Goal: Task Accomplishment & Management: Manage account settings

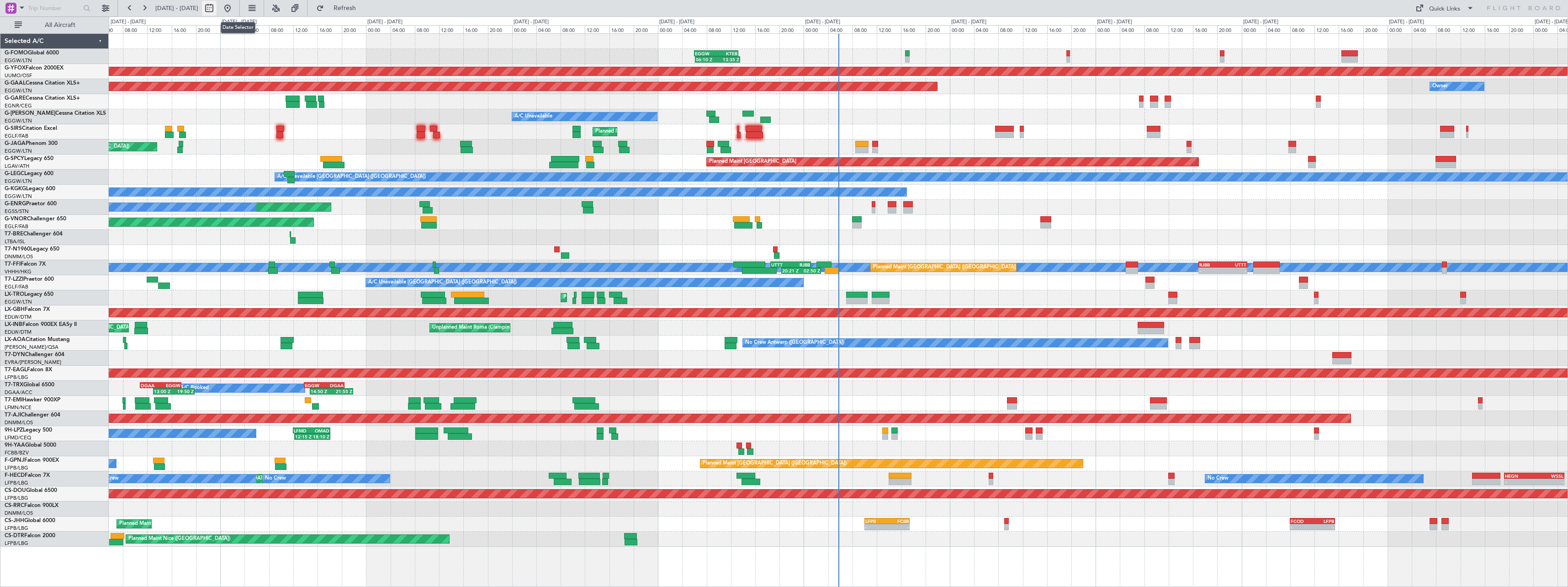
click at [217, 7] on button at bounding box center [209, 8] width 14 height 14
select select "9"
select select "2025"
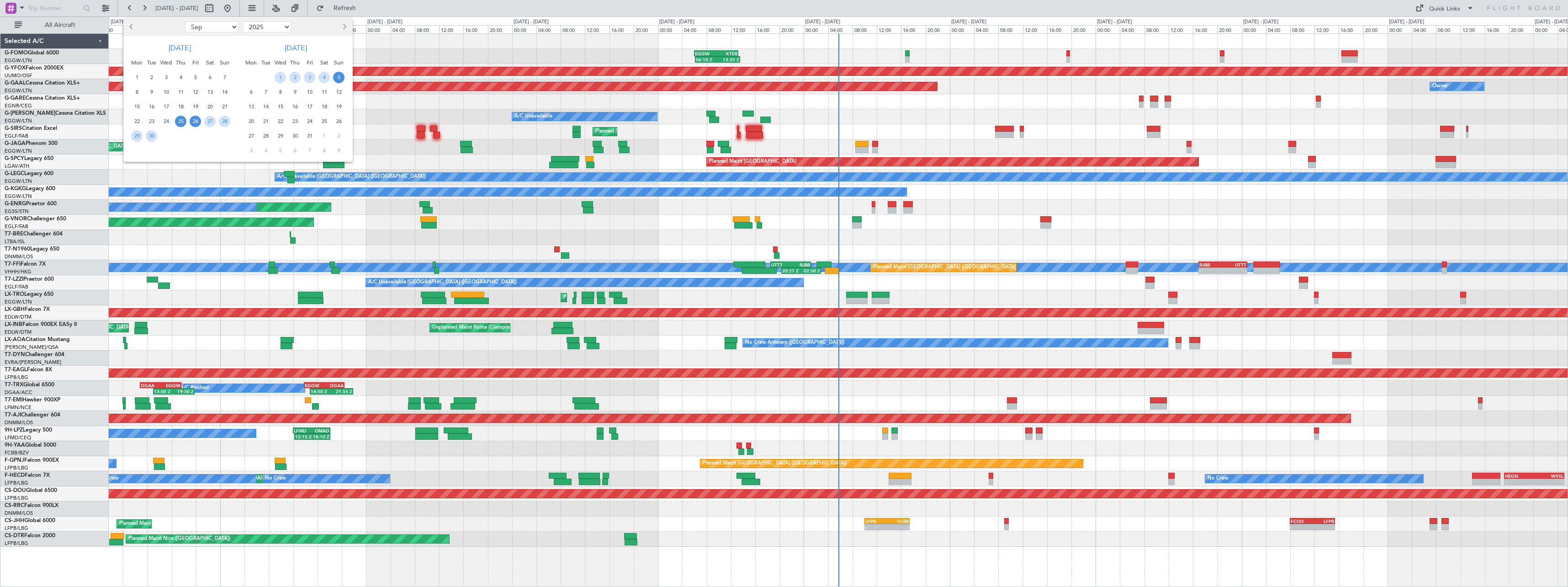
click at [198, 120] on span "26" at bounding box center [196, 122] width 11 height 11
click at [308, 91] on span "10" at bounding box center [310, 92] width 11 height 11
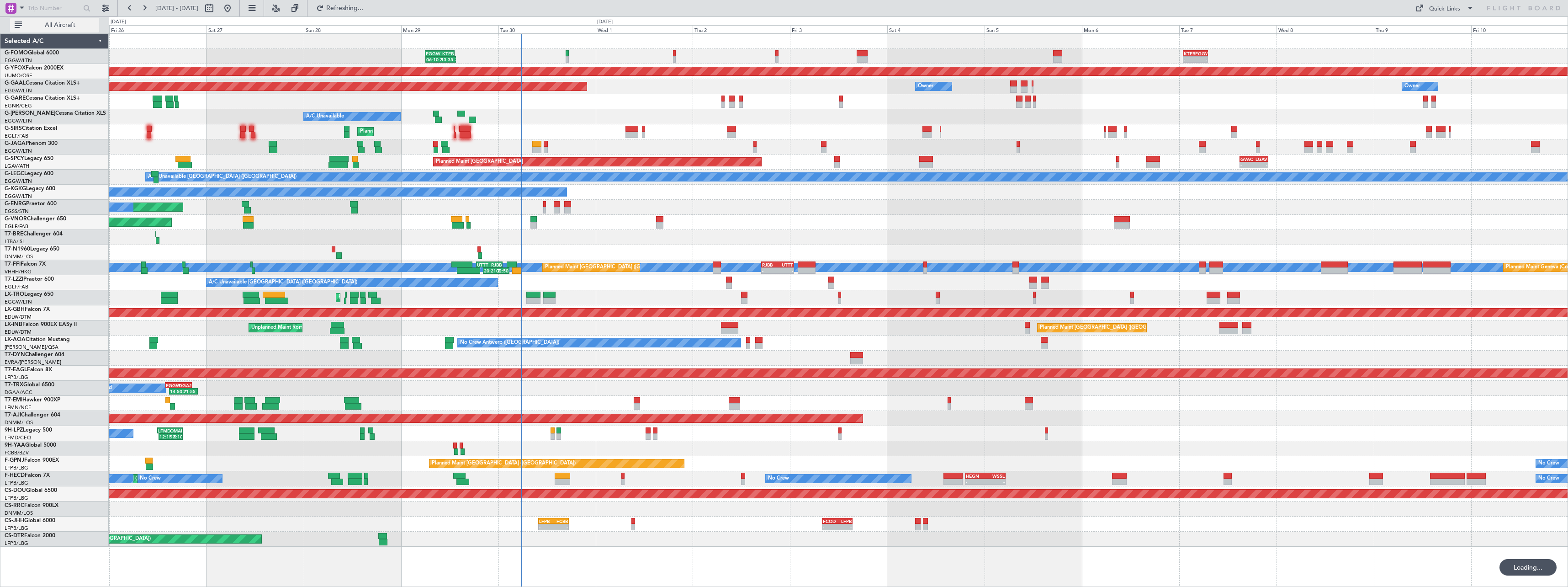
click at [50, 24] on span "All Aircraft" at bounding box center [60, 25] width 73 height 7
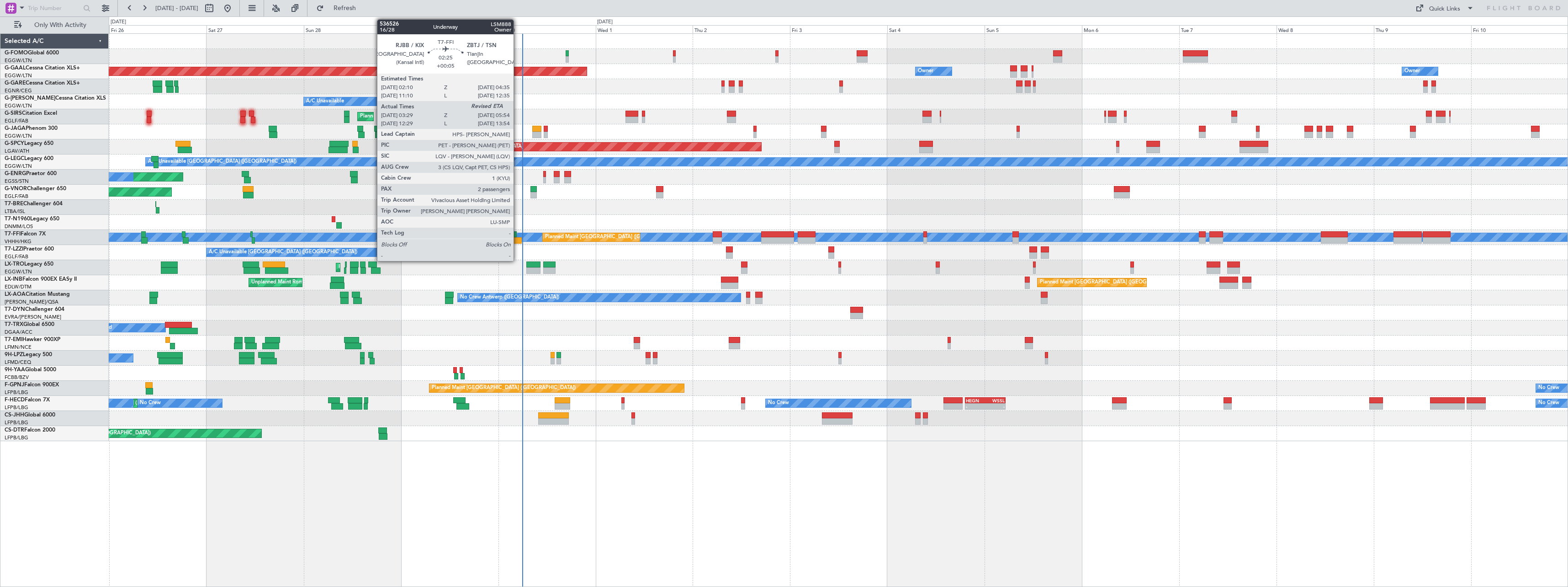
click at [518, 239] on div at bounding box center [517, 240] width 10 height 7
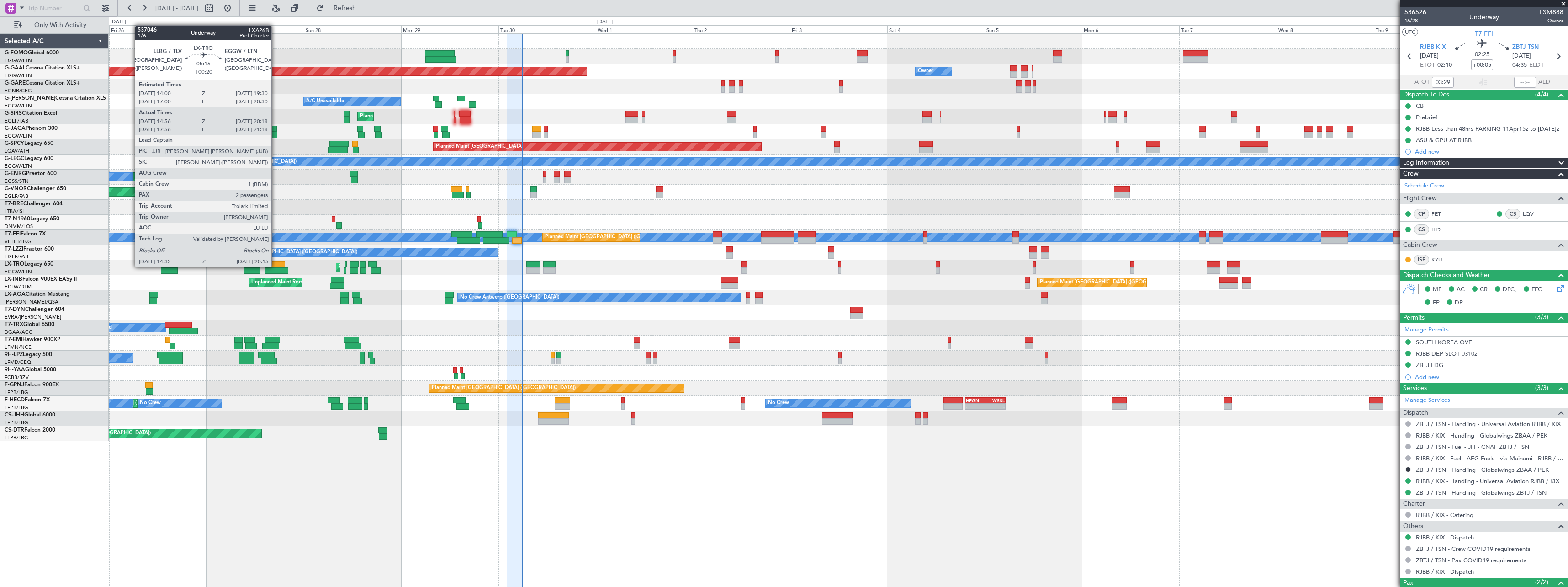
click at [275, 266] on div at bounding box center [274, 264] width 23 height 7
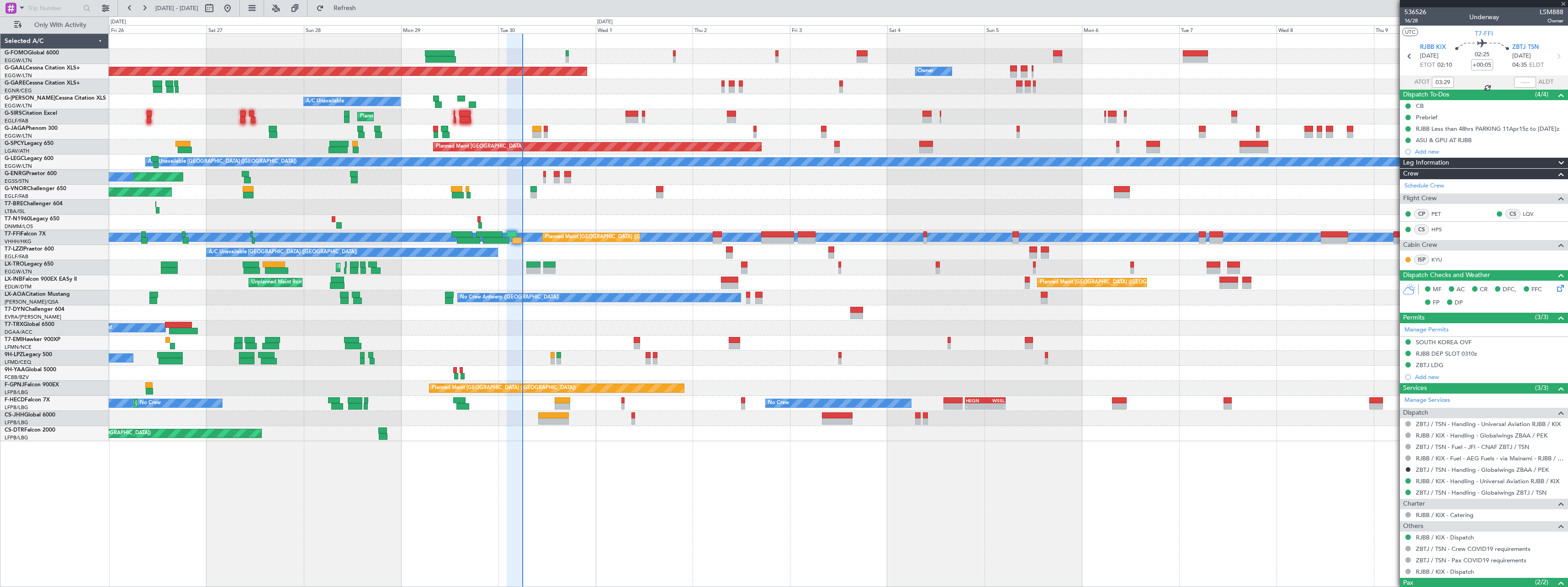
type input "+00:20"
type input "14:56"
type input "20:03"
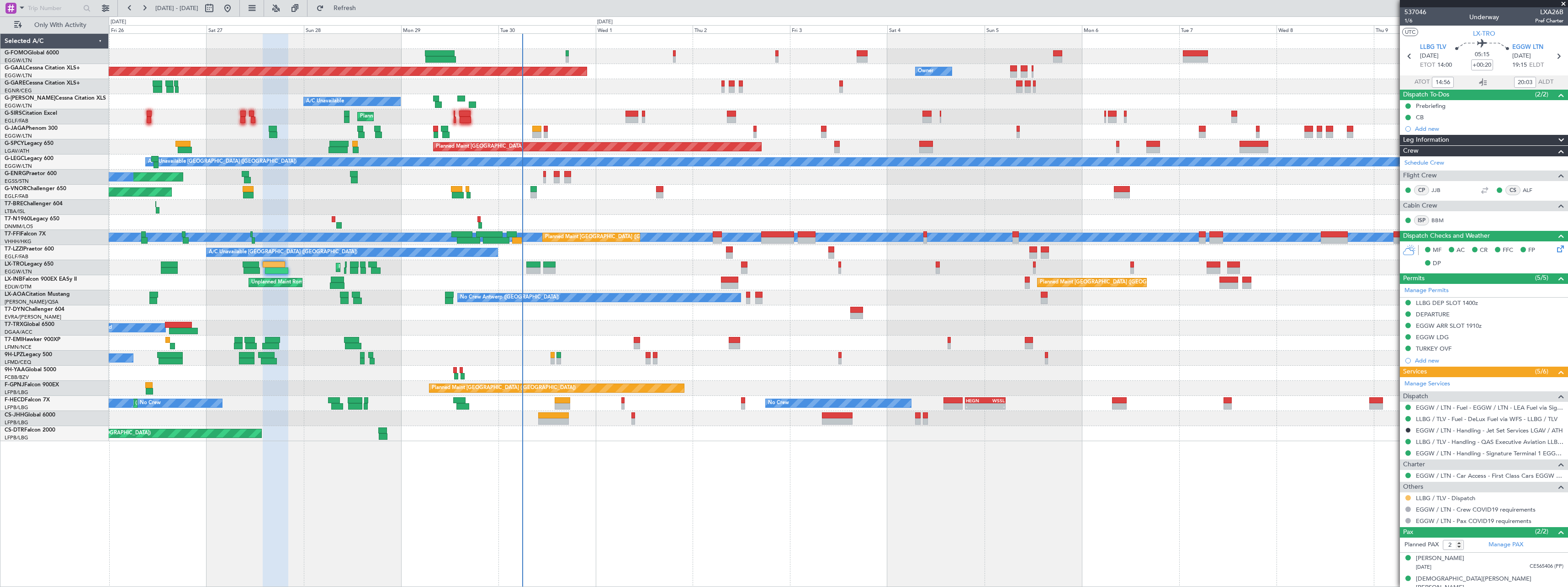
click at [1407, 496] on button at bounding box center [1408, 498] width 6 height 6
click at [1382, 483] on span "Confirmed" at bounding box center [1383, 484] width 28 height 9
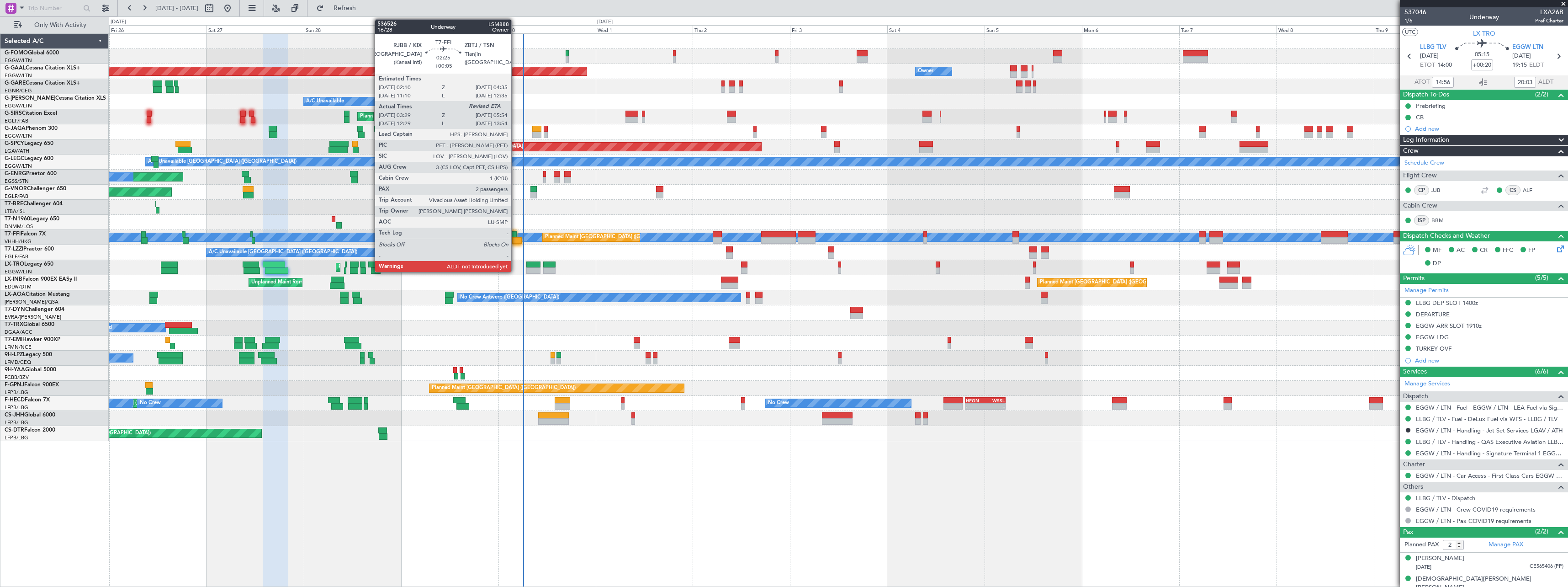
click at [516, 239] on div at bounding box center [517, 240] width 10 height 7
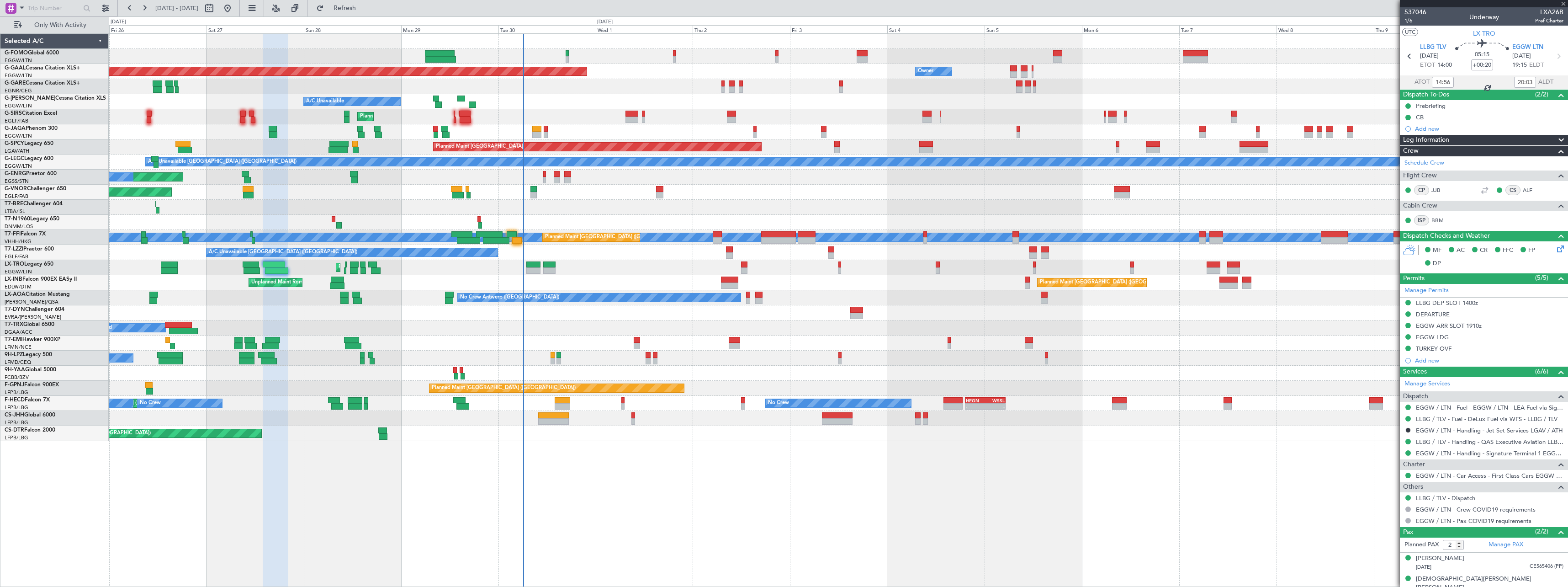
type input "+00:05"
type input "03:29"
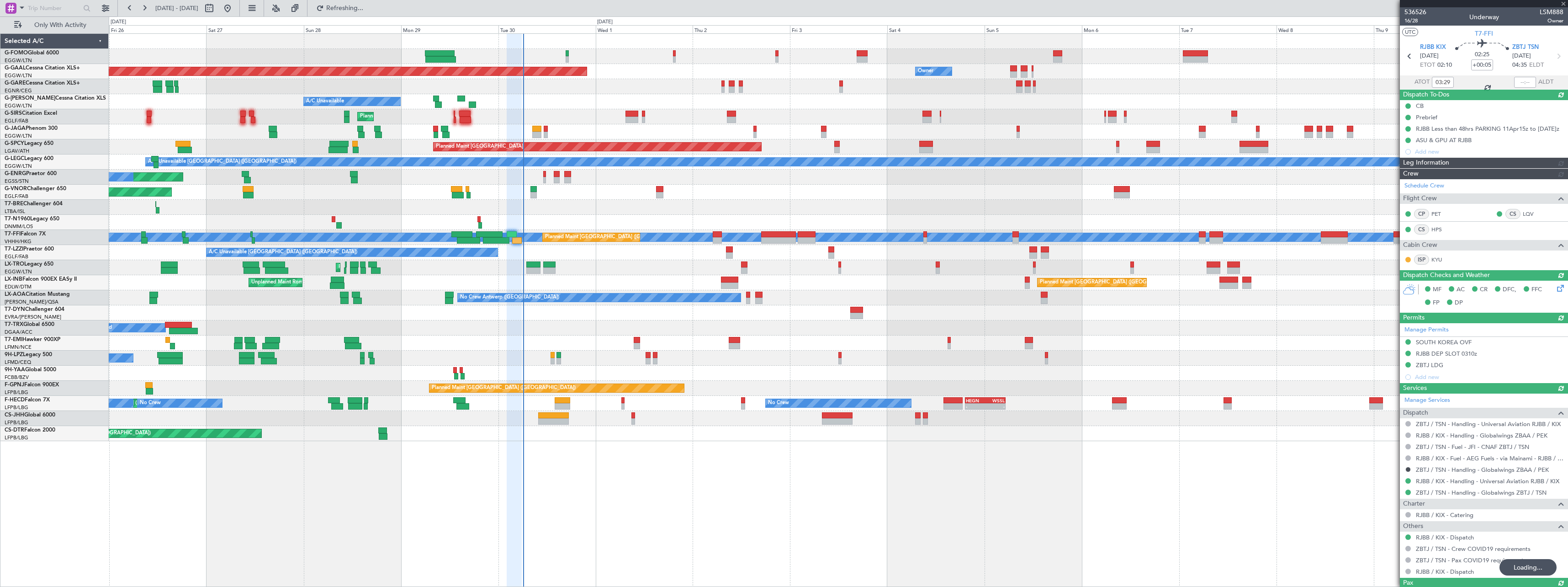
type input "06:03"
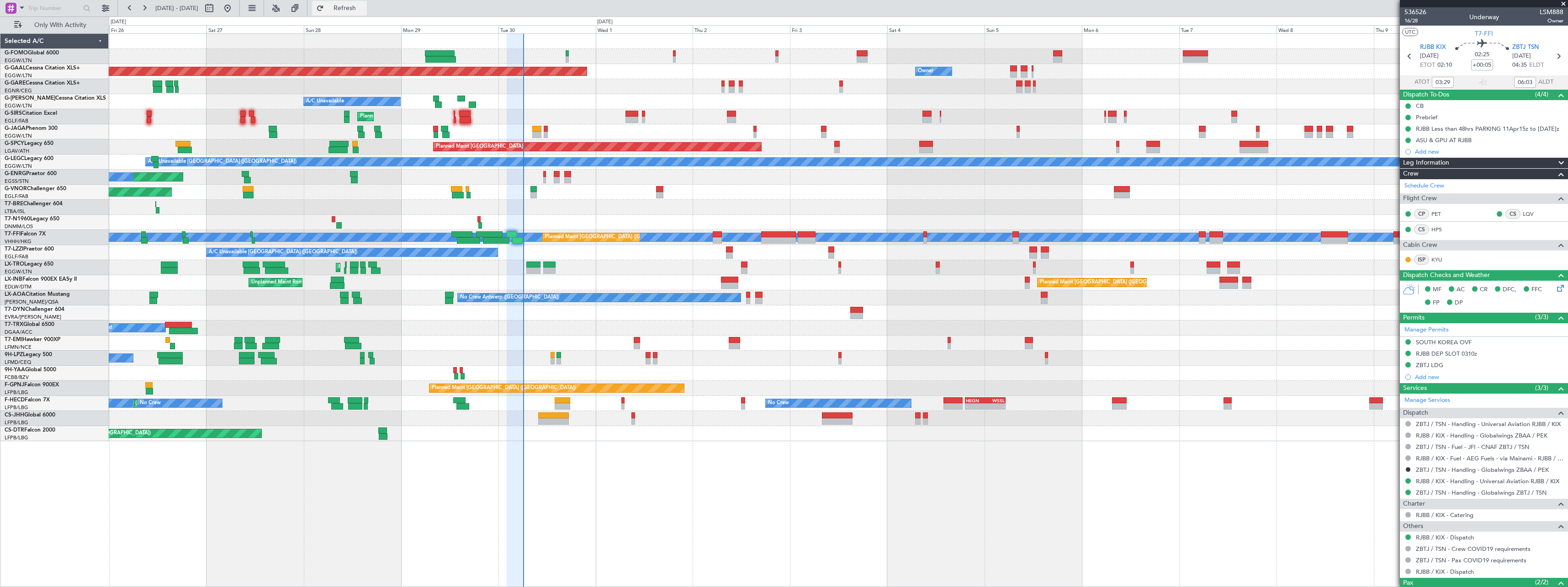
click at [364, 10] on span "Refresh" at bounding box center [345, 8] width 38 height 7
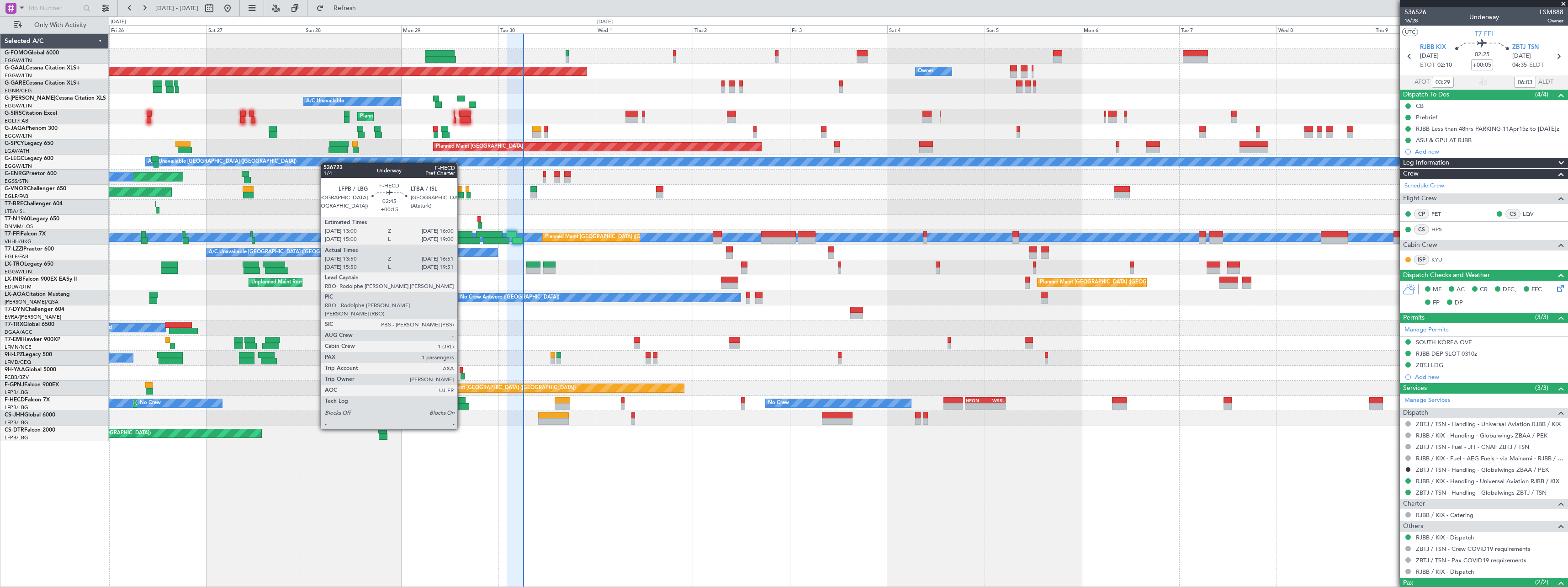
click at [462, 404] on div at bounding box center [463, 406] width 12 height 7
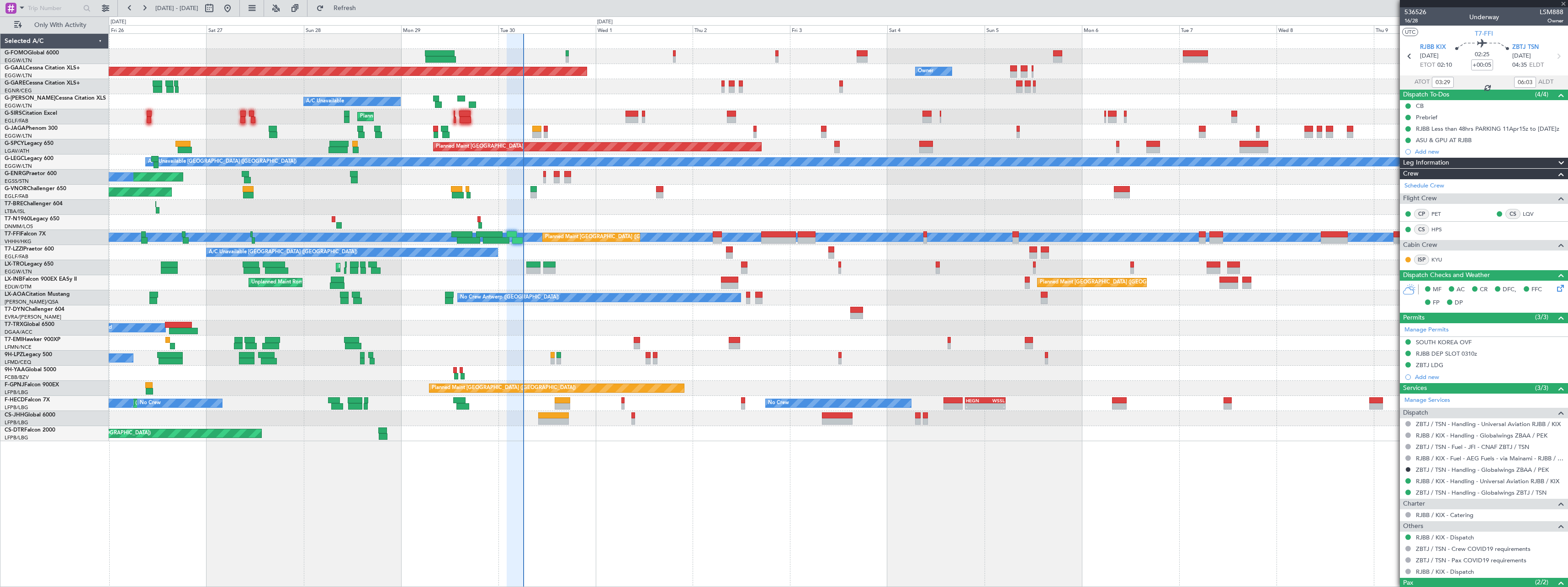
type input "+00:15"
type input "14:00"
type input "16:46"
type input "1"
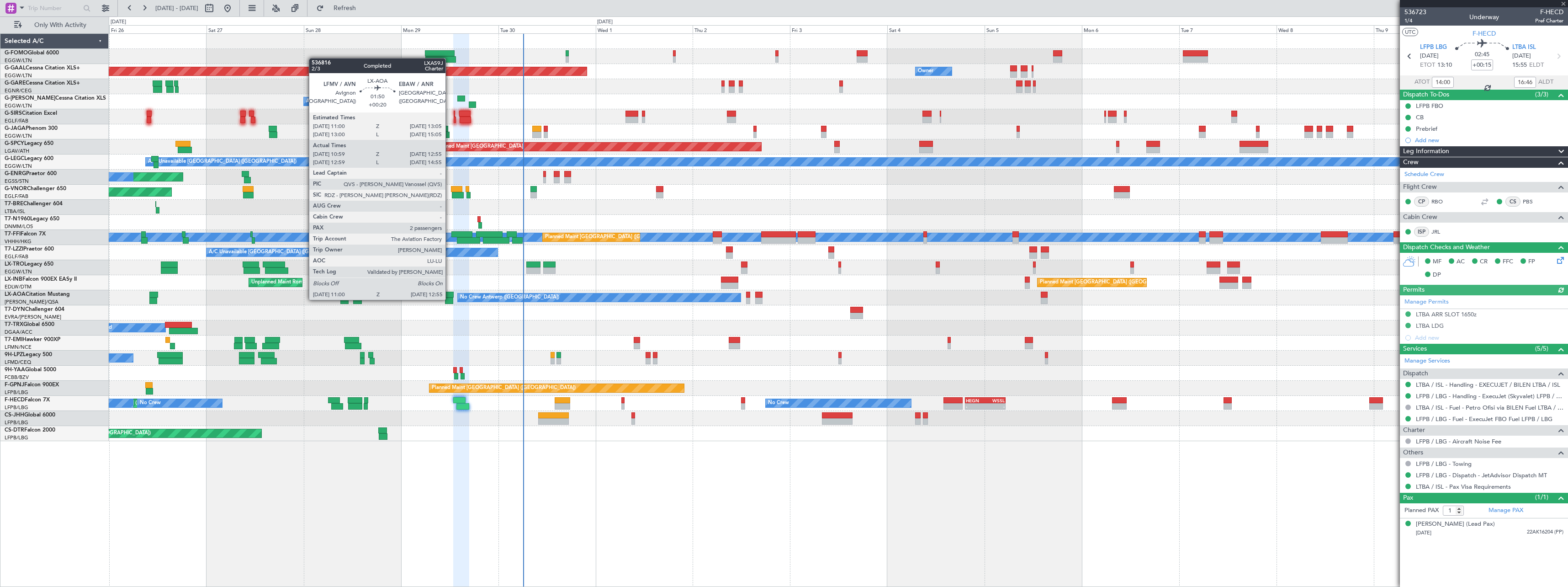
click at [449, 299] on div at bounding box center [449, 300] width 9 height 7
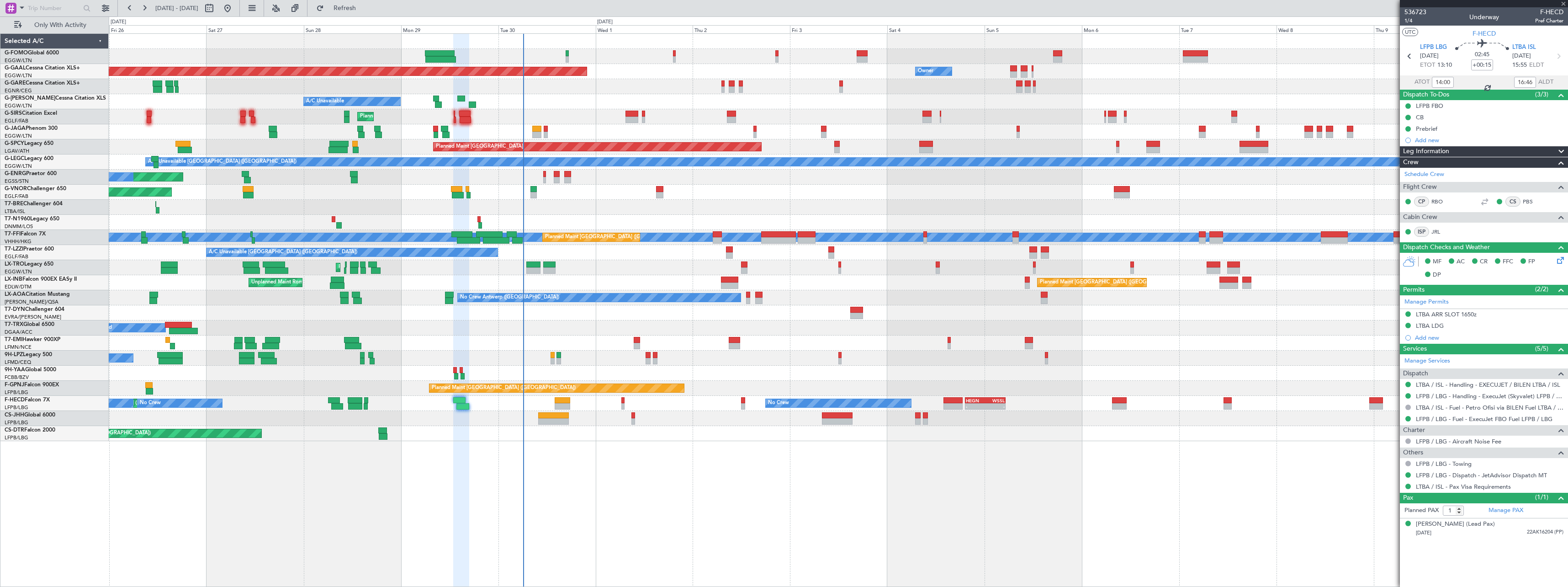
type input "+00:20"
type input "11:09"
type input "12:50"
type input "2"
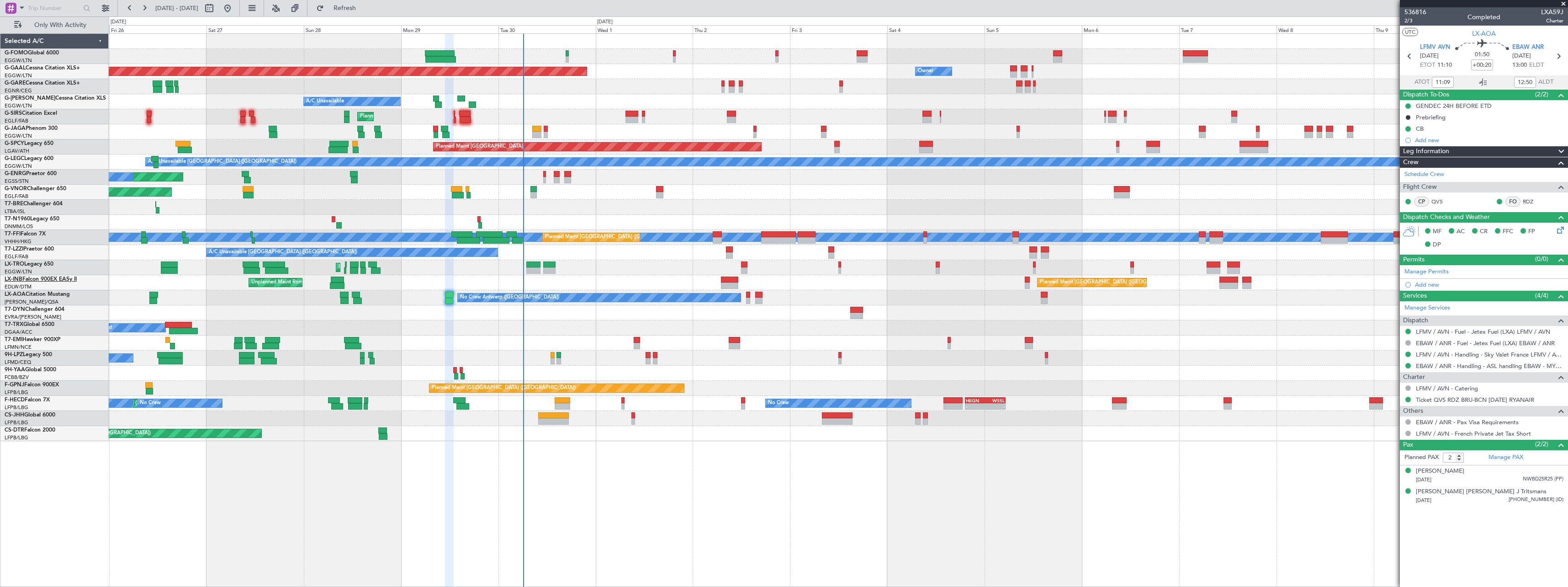
click at [31, 280] on link "LX-INB Falcon 900EX EASy II" at bounding box center [41, 279] width 72 height 6
click at [20, 283] on div "LX-INB Falcon 900EX EASy II" at bounding box center [56, 279] width 104 height 9
click at [20, 279] on span "LX-INB" at bounding box center [13, 279] width 18 height 6
click at [32, 294] on link "LX-AOA Citation Mustang" at bounding box center [37, 294] width 66 height 6
click at [30, 265] on link "LX-TRO Legacy 650" at bounding box center [28, 264] width 48 height 6
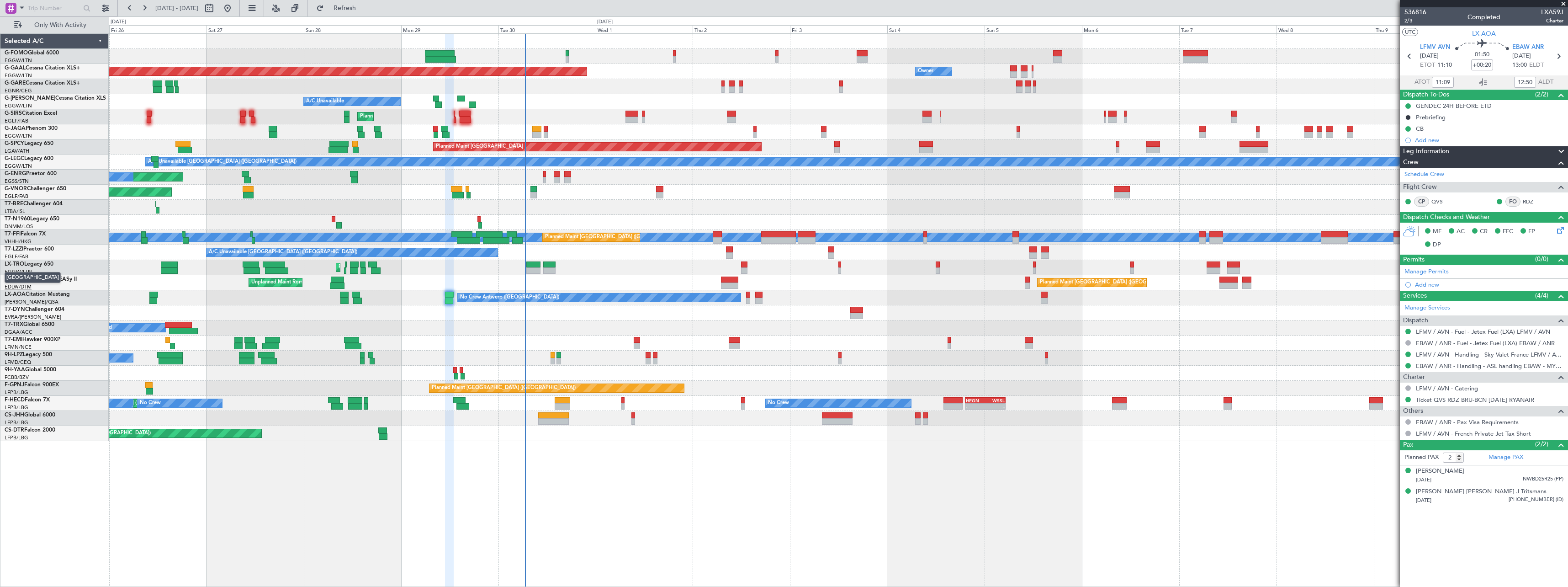
click at [31, 277] on span "[GEOGRAPHIC_DATA]" at bounding box center [32, 277] width 56 height 11
click at [46, 279] on link "LX-INB Falcon 900EX EASy II" at bounding box center [41, 279] width 72 height 6
click at [364, 8] on span "Refresh" at bounding box center [345, 8] width 38 height 7
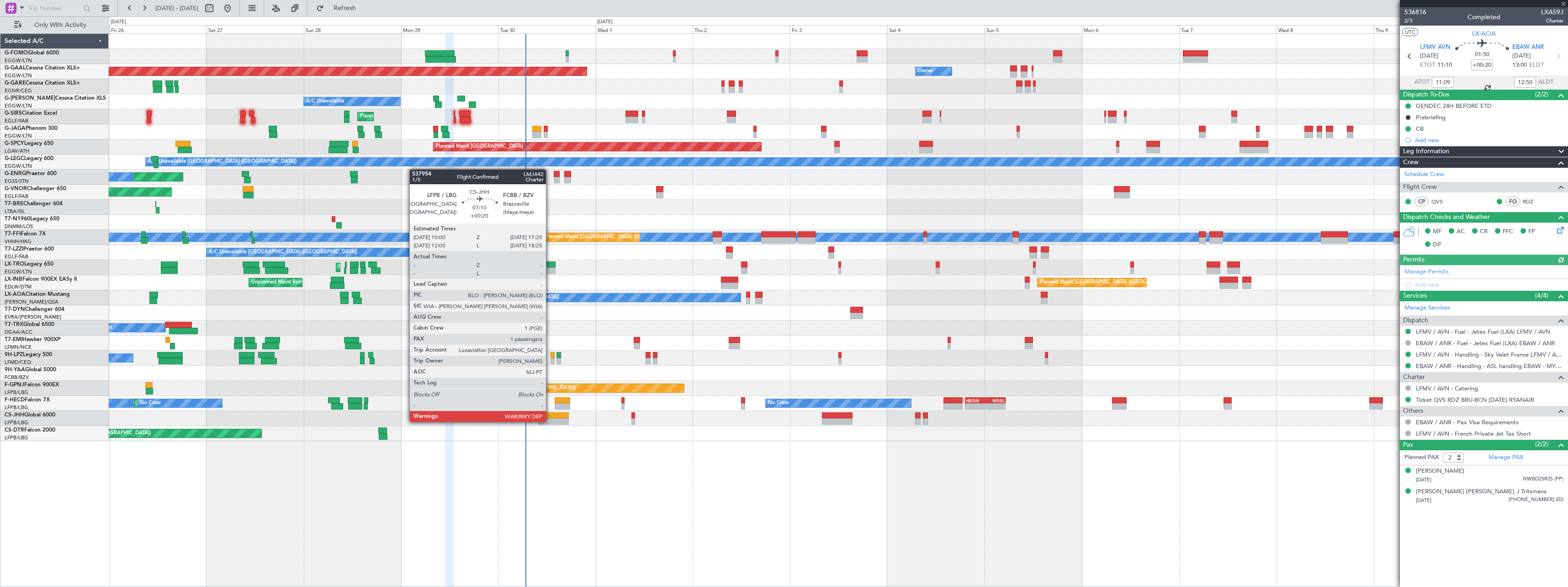
click at [550, 421] on div at bounding box center [554, 421] width 30 height 7
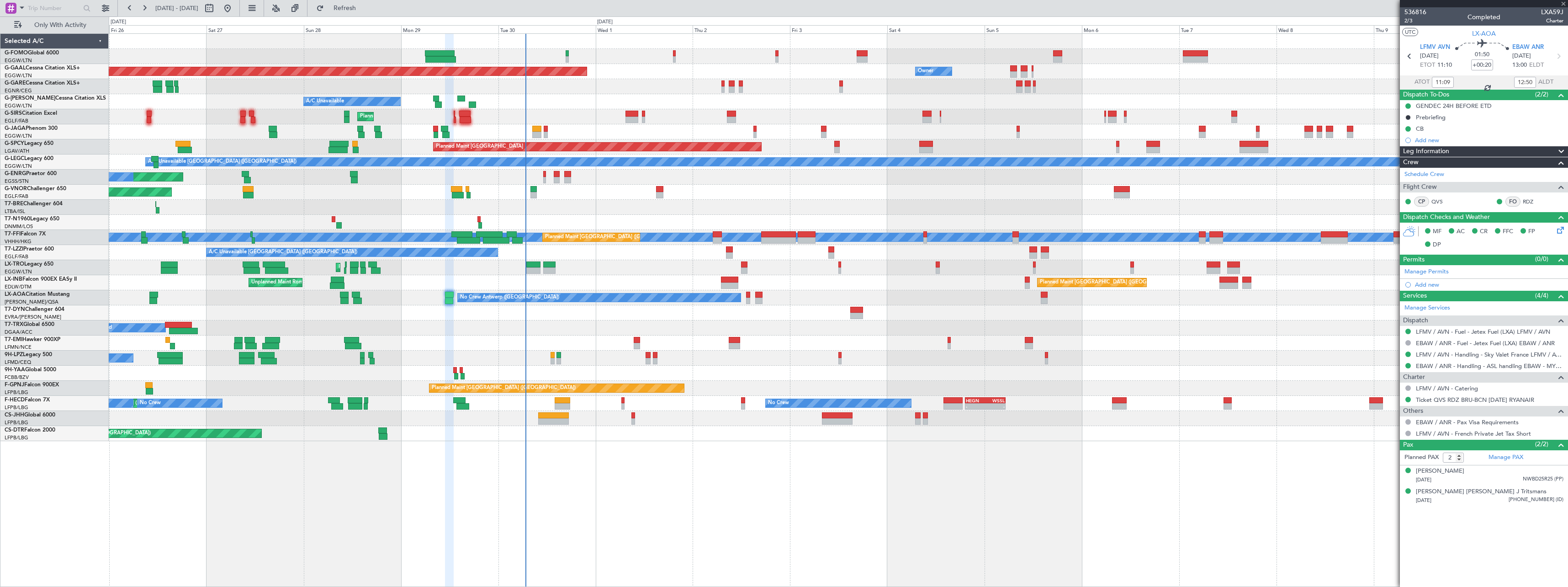
type input "1"
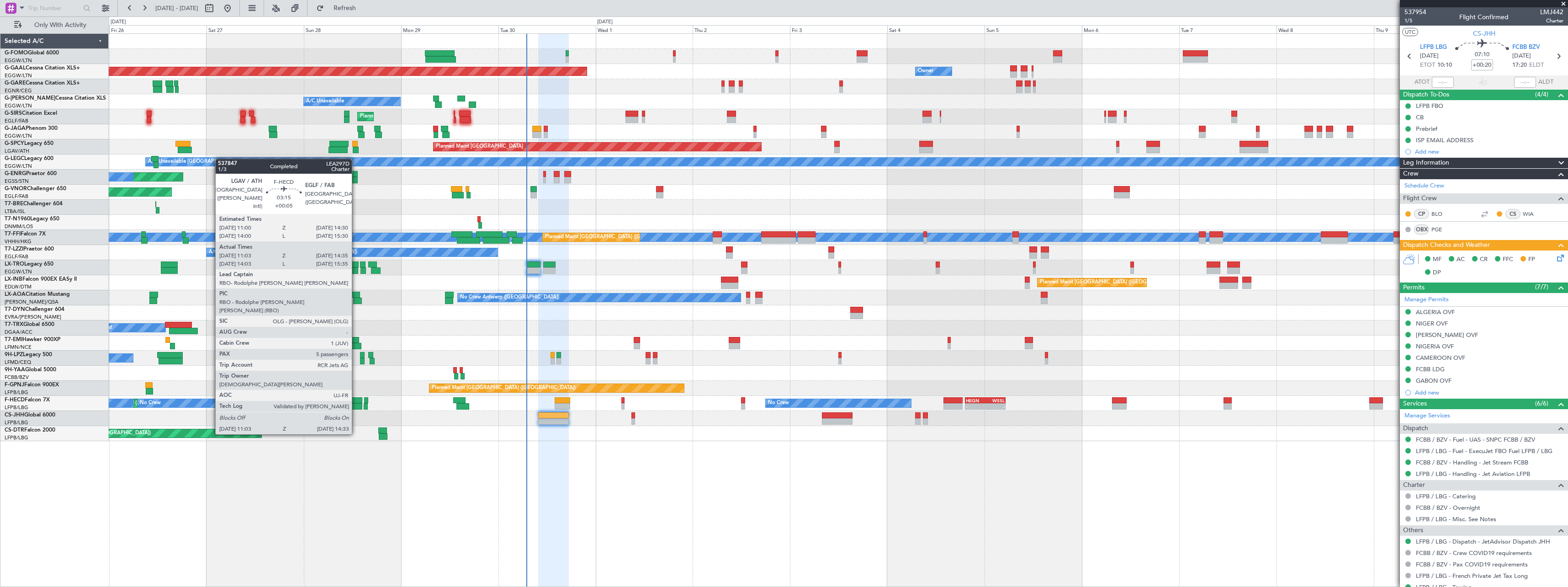
click at [356, 400] on div at bounding box center [354, 400] width 14 height 7
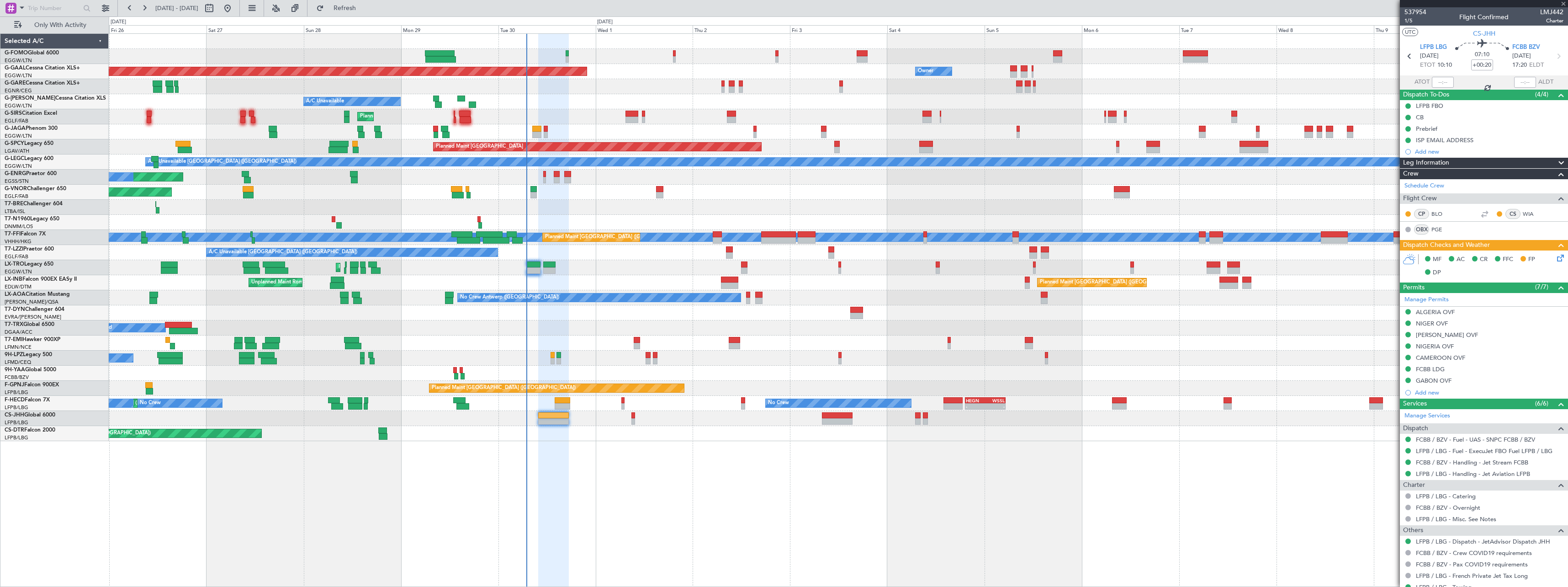
type input "+00:05"
type input "11:13"
type input "14:30"
type input "5"
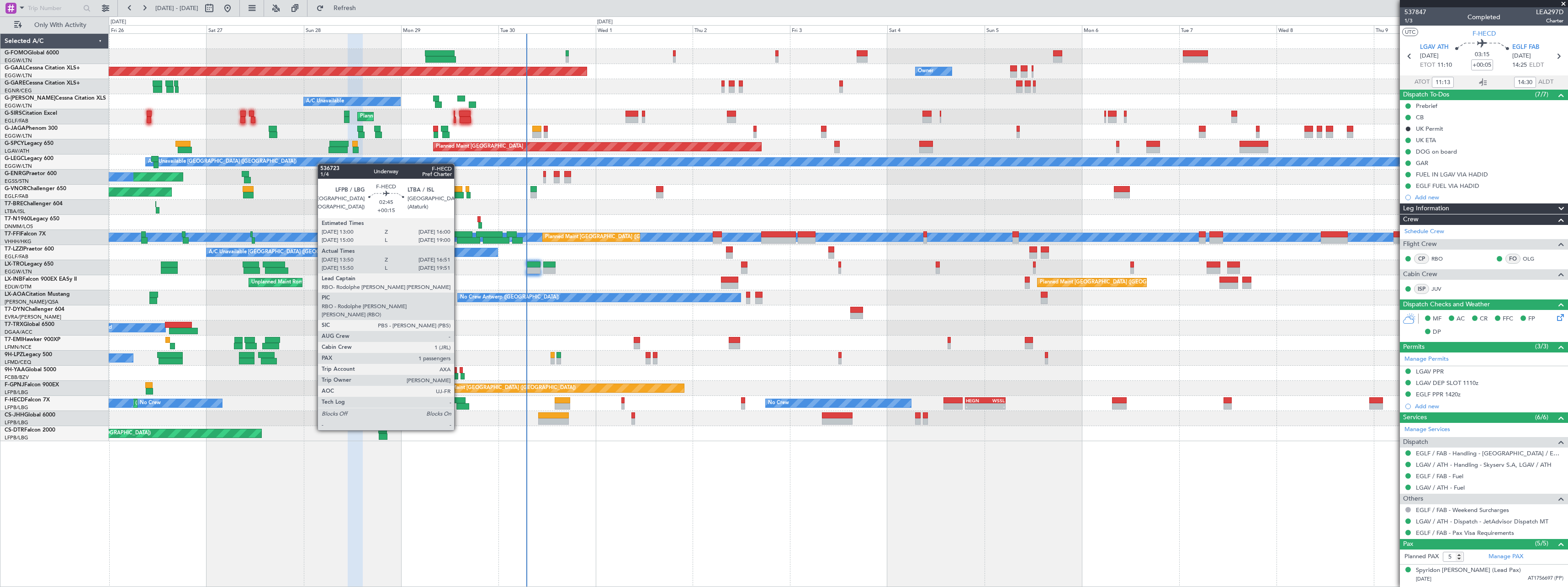
click at [459, 405] on div at bounding box center [463, 406] width 12 height 7
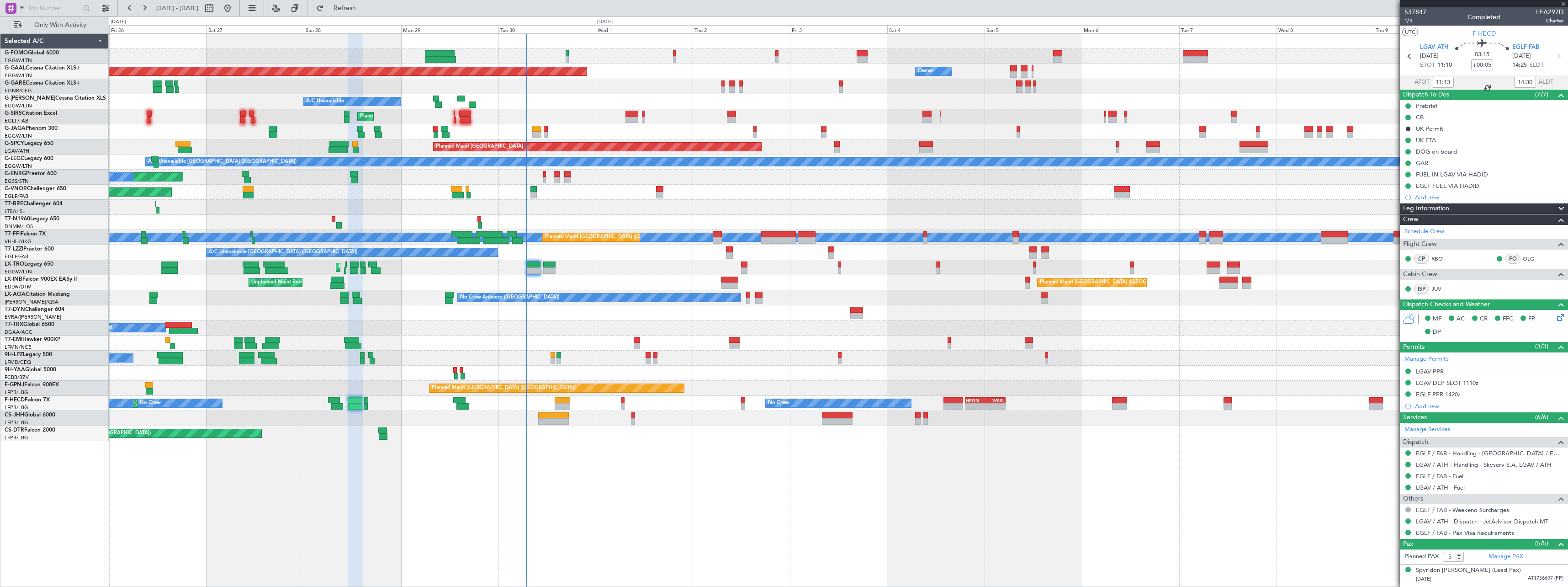
type input "+00:15"
type input "14:00"
type input "16:46"
type input "1"
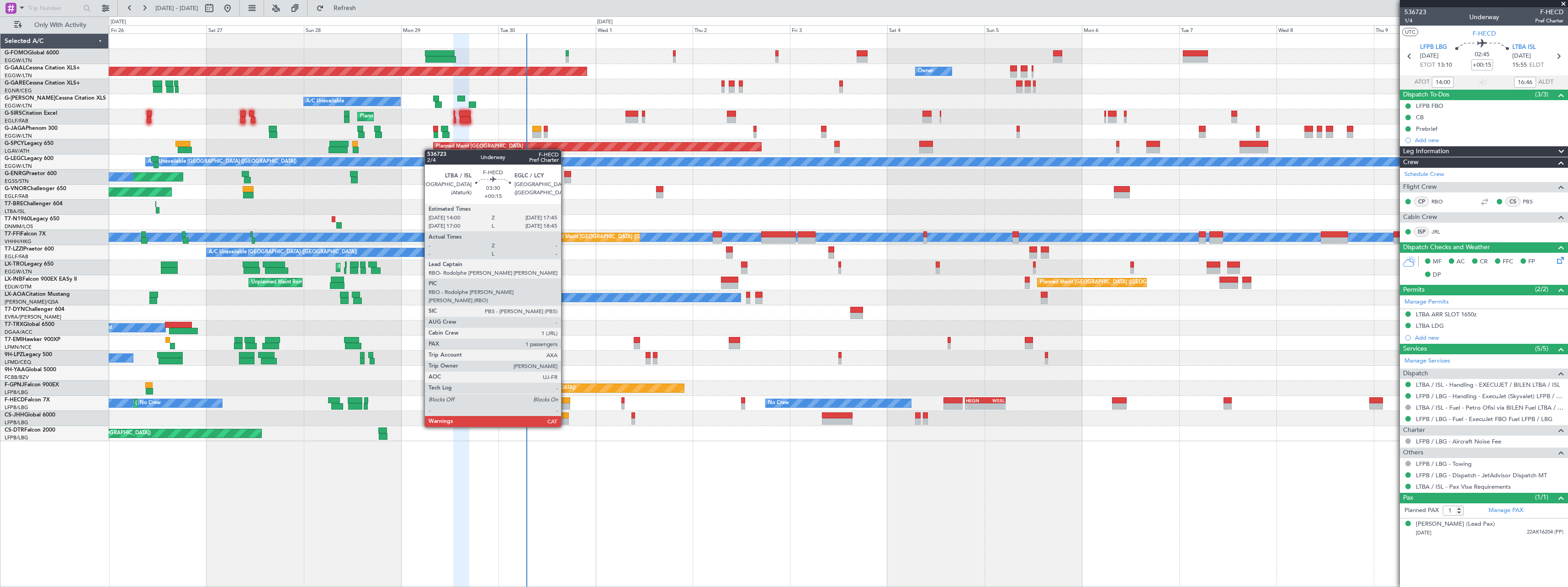
click at [565, 401] on div at bounding box center [562, 400] width 15 height 7
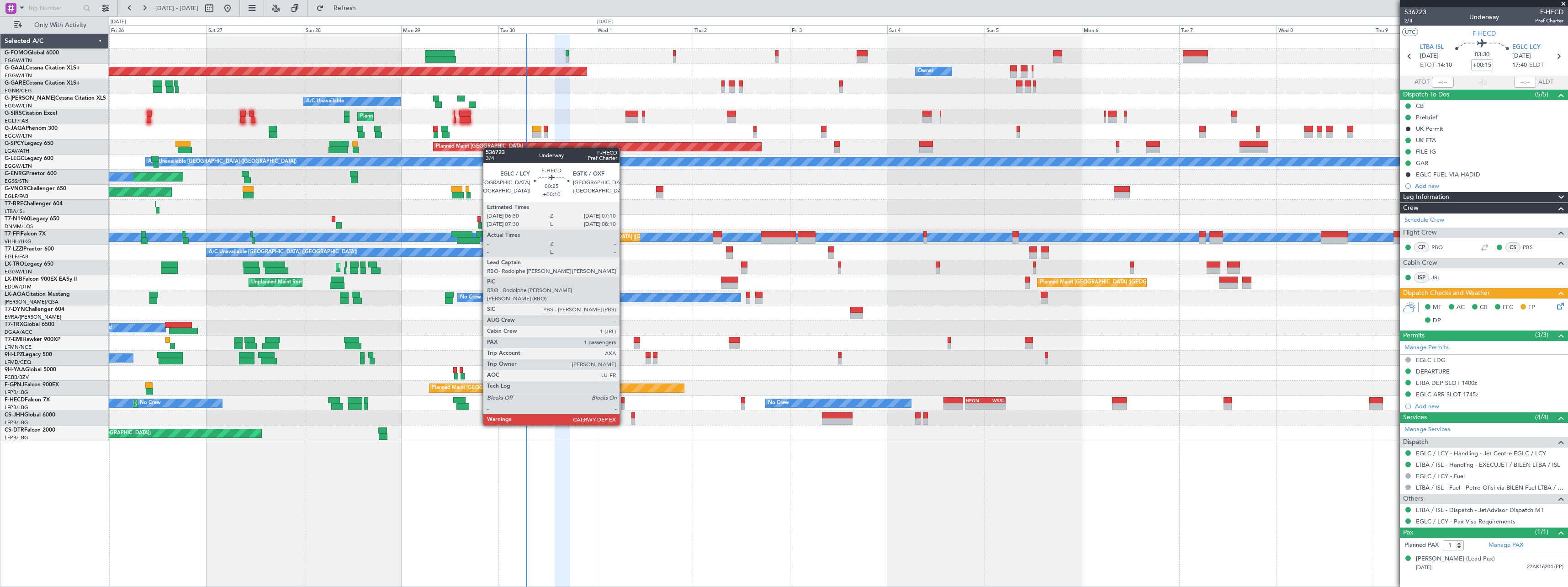
click at [624, 400] on div at bounding box center [622, 400] width 3 height 7
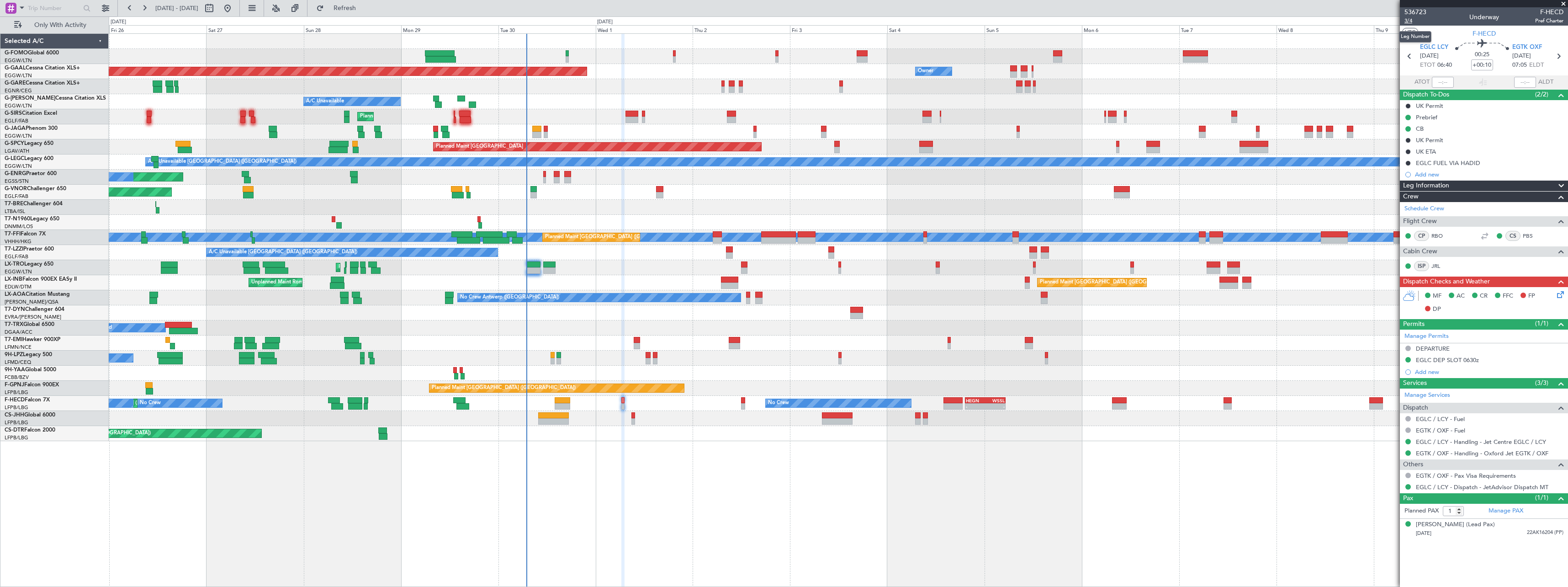
click at [1409, 21] on span "3/4" at bounding box center [1415, 21] width 22 height 8
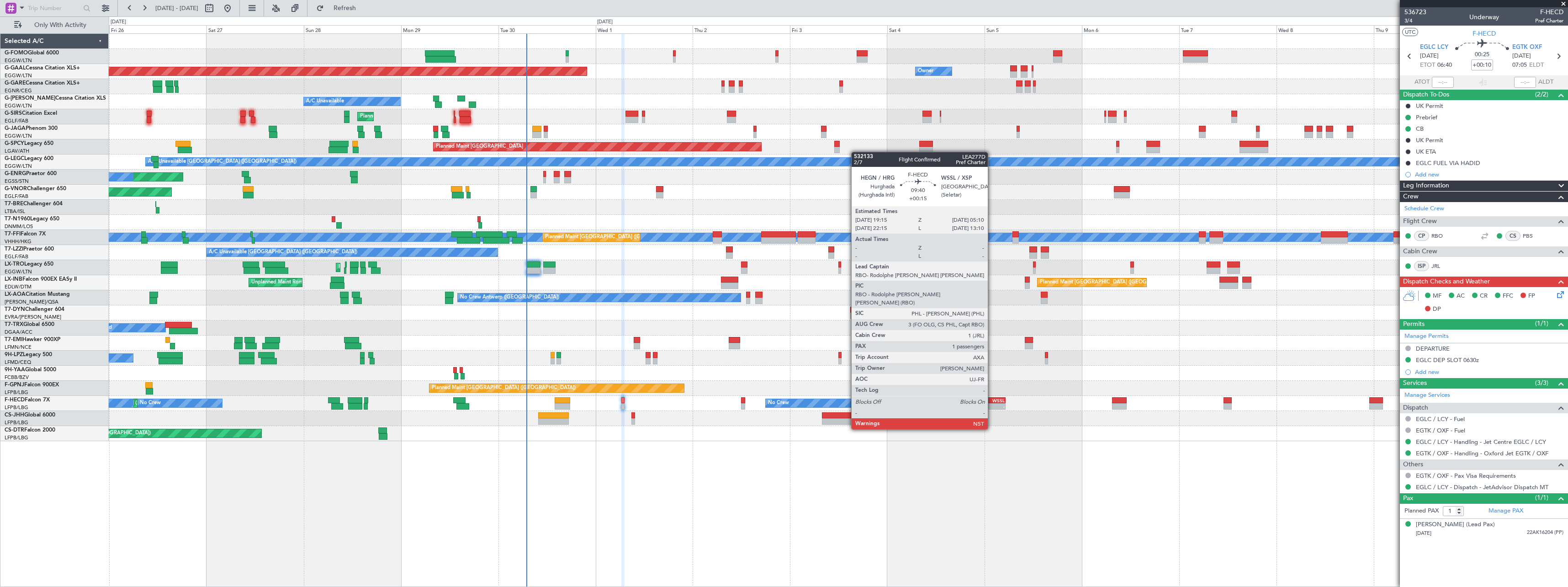
click at [992, 404] on div "-" at bounding box center [994, 407] width 19 height 6
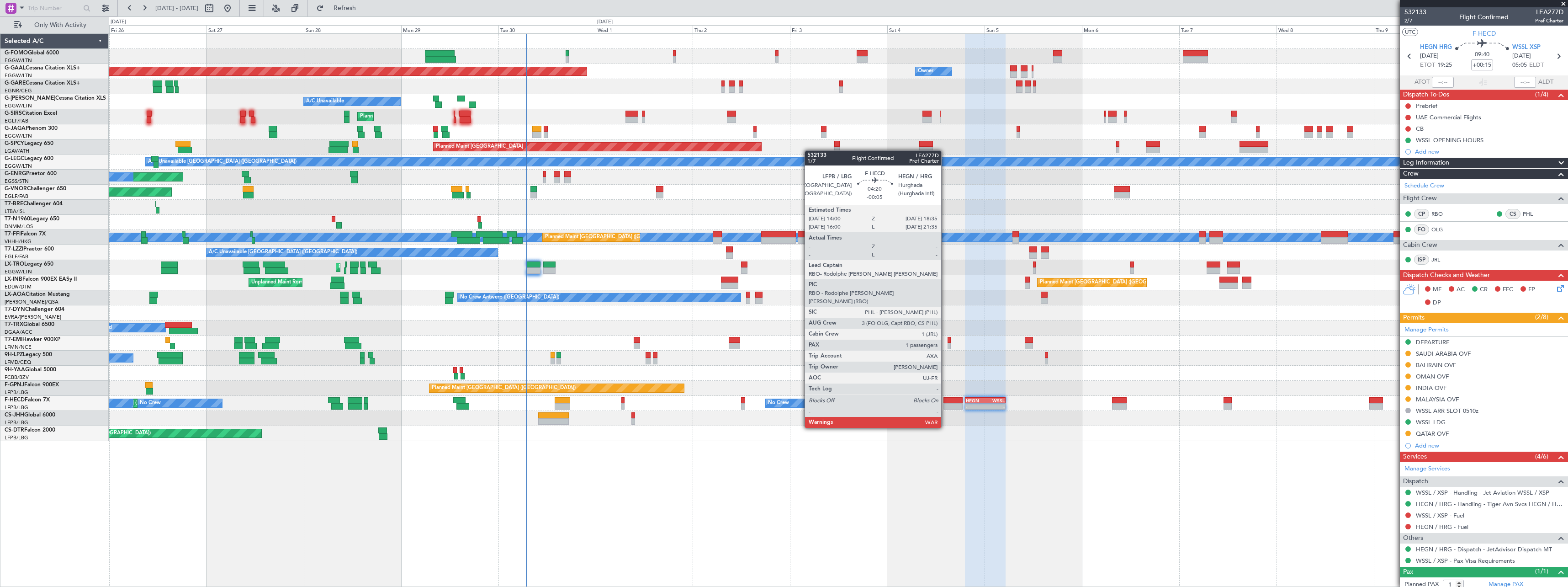
click at [945, 402] on div at bounding box center [954, 400] width 19 height 7
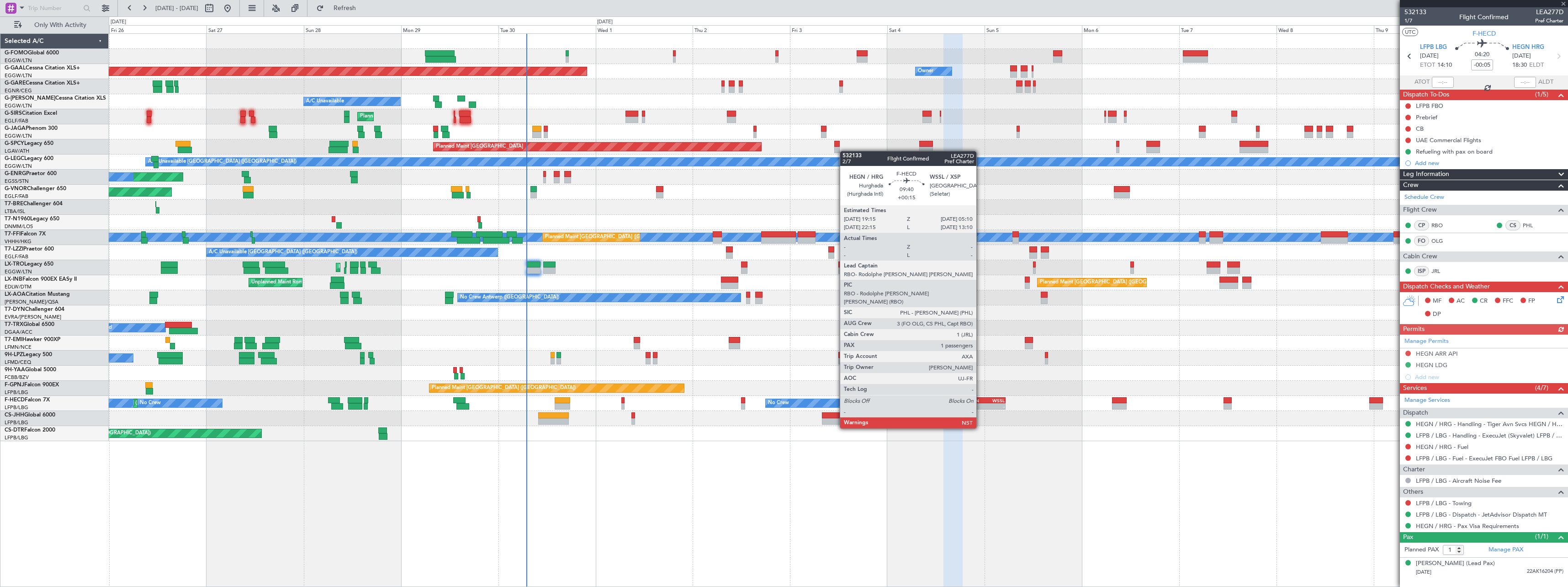
click at [981, 403] on div "HEGN 19:15 Z WSSL 05:10 Z" at bounding box center [985, 400] width 40 height 7
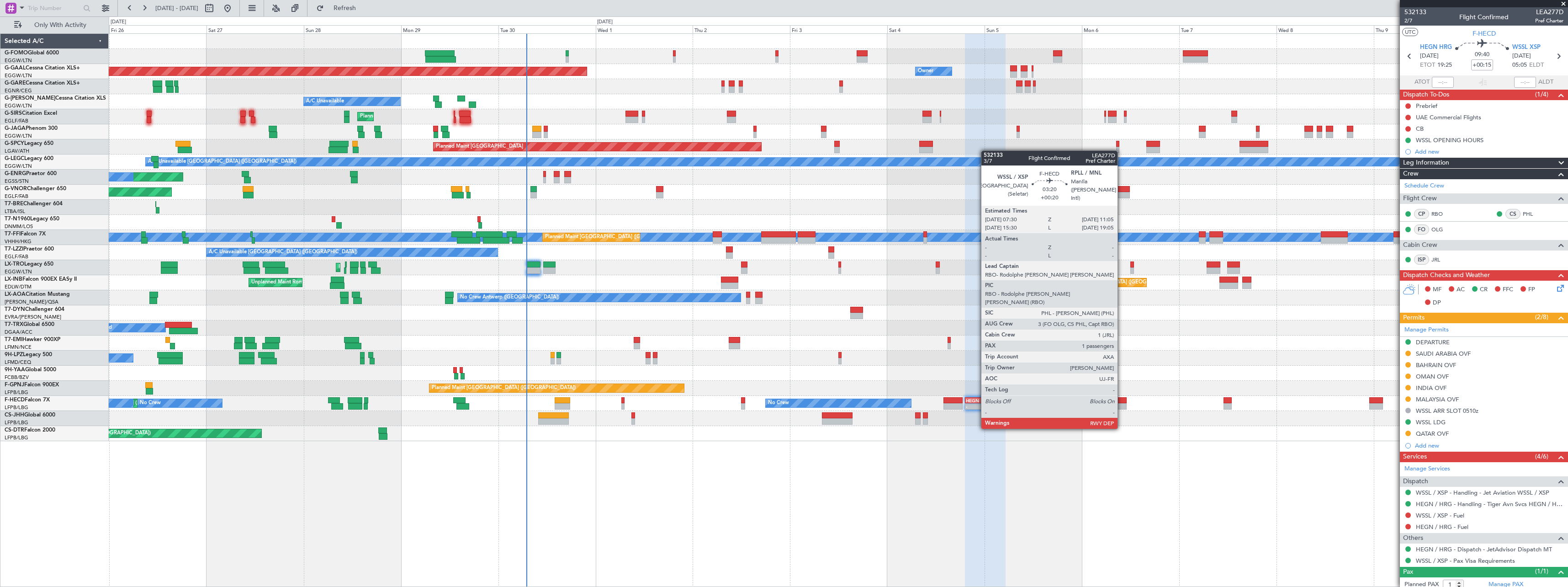
click at [1122, 402] on div at bounding box center [1119, 400] width 14 height 7
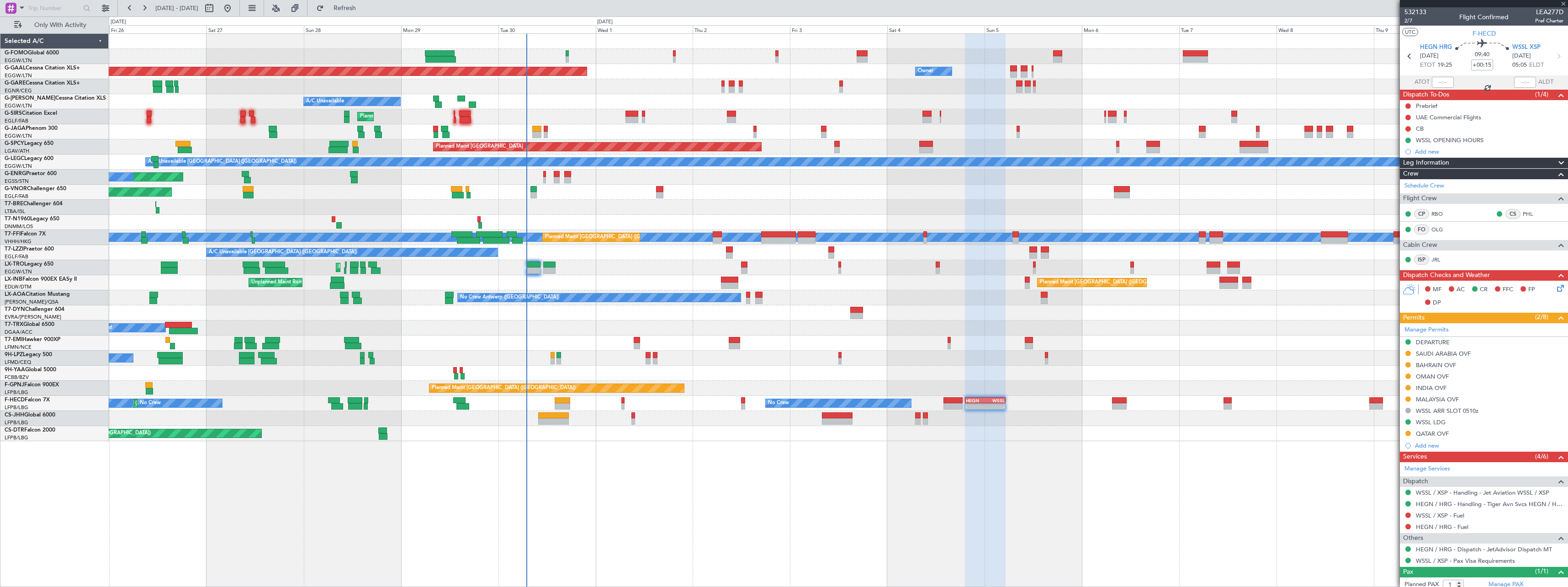
type input "+00:20"
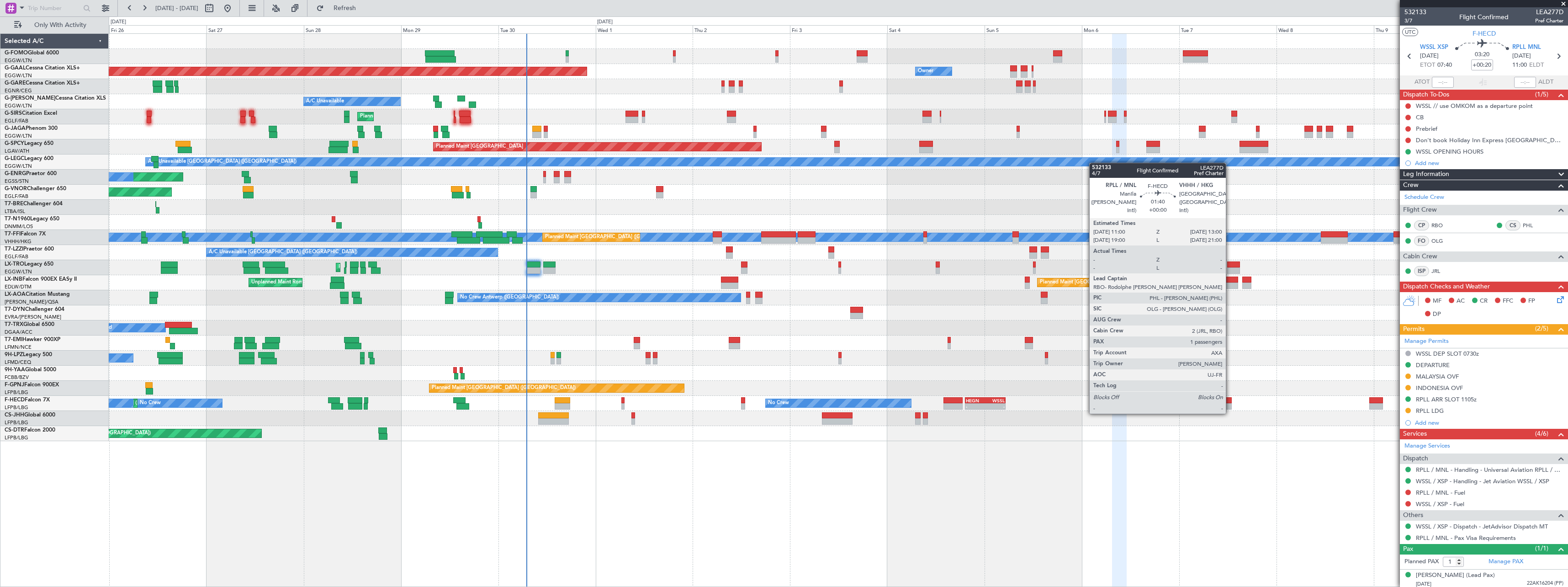
click at [1230, 405] on div at bounding box center [1228, 406] width 9 height 7
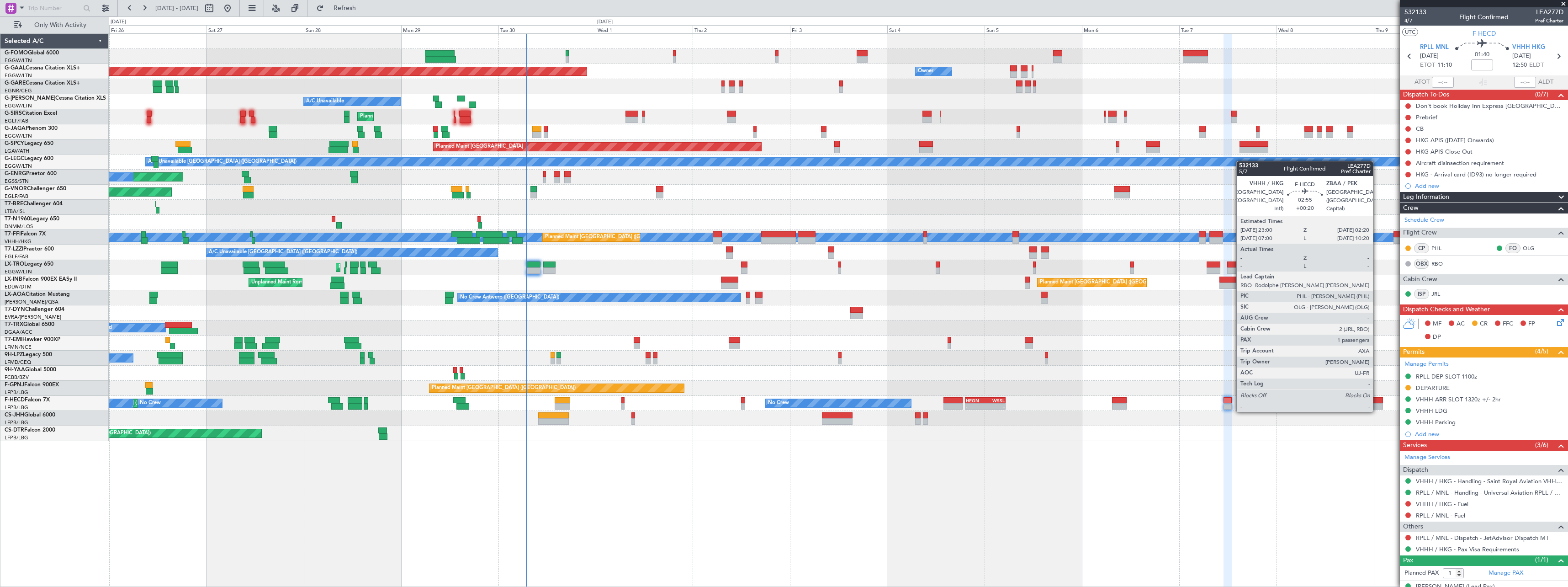
click at [1377, 403] on div at bounding box center [1376, 400] width 13 height 7
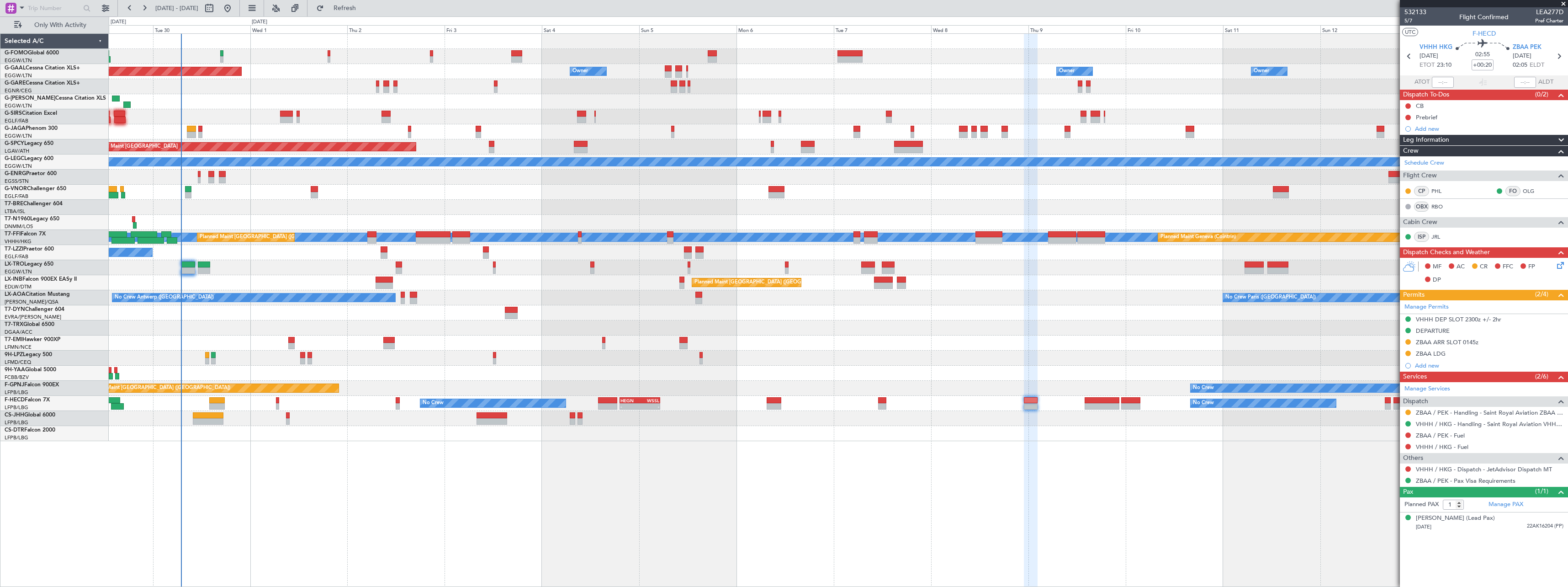
click at [982, 476] on div "Owner Planned [GEOGRAPHIC_DATA] Owner Owner Owner Owner No Crew A/C Unavailable…" at bounding box center [839, 310] width 1460 height 554
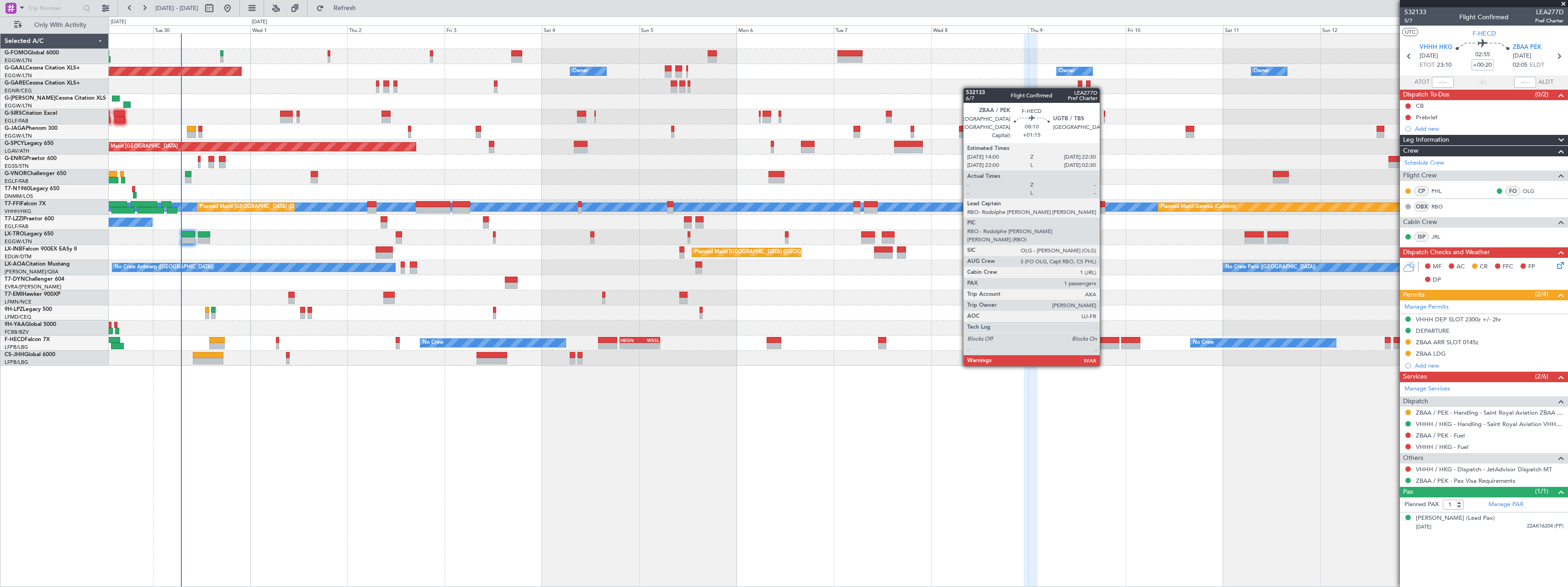
click at [1104, 339] on div at bounding box center [1102, 340] width 35 height 7
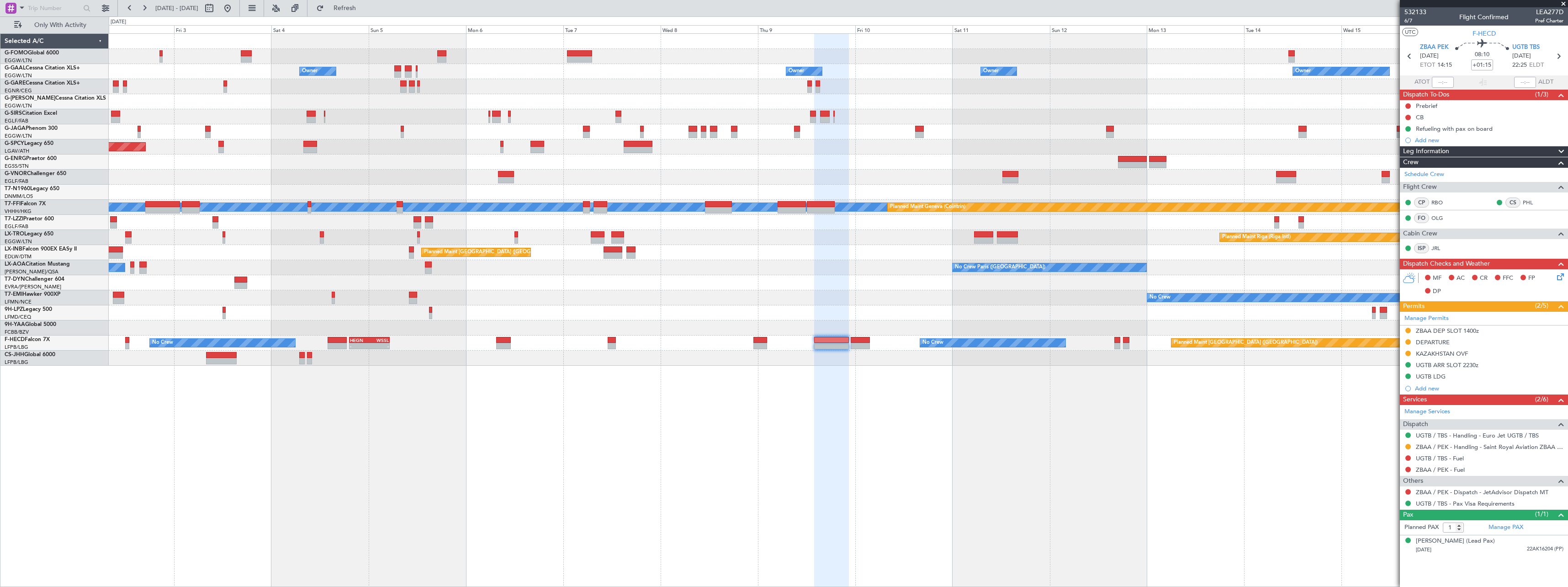
click at [756, 465] on div "Owner Owner Owner Owner Owner No Crew Owner Planned [GEOGRAPHIC_DATA] A/C Unava…" at bounding box center [839, 310] width 1460 height 554
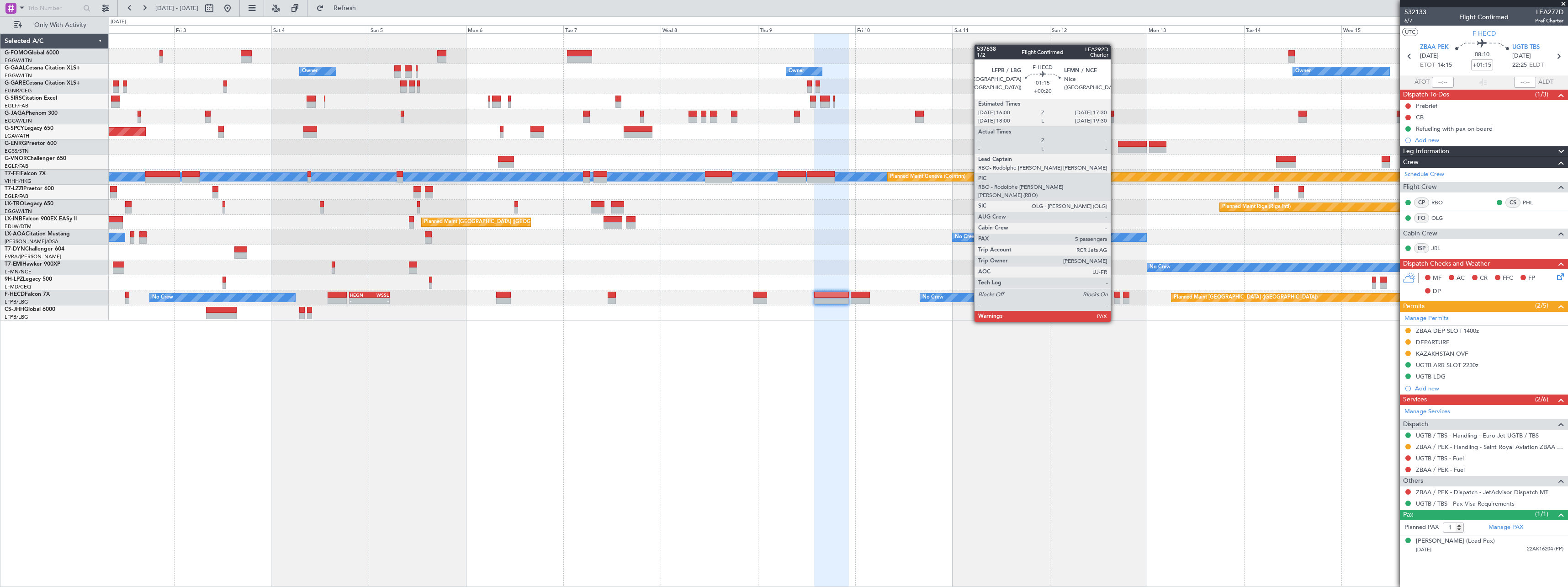
click at [1115, 296] on div at bounding box center [1118, 294] width 7 height 7
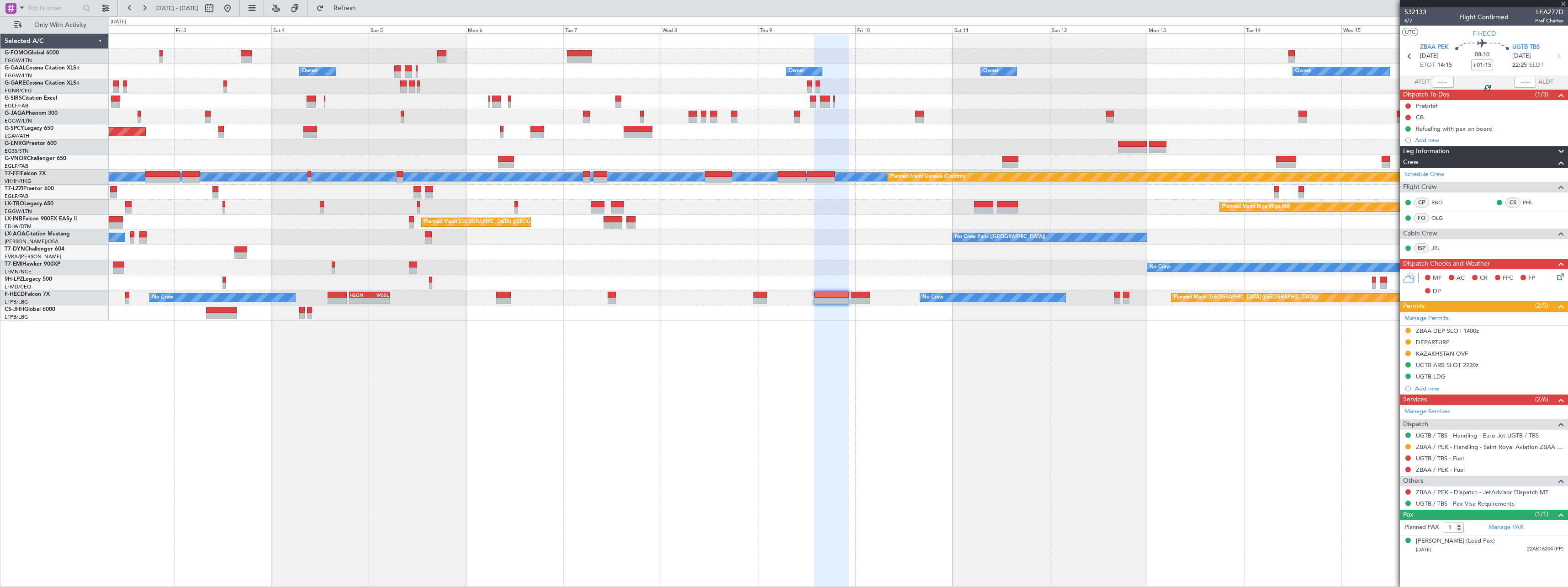
type input "+00:20"
type input "5"
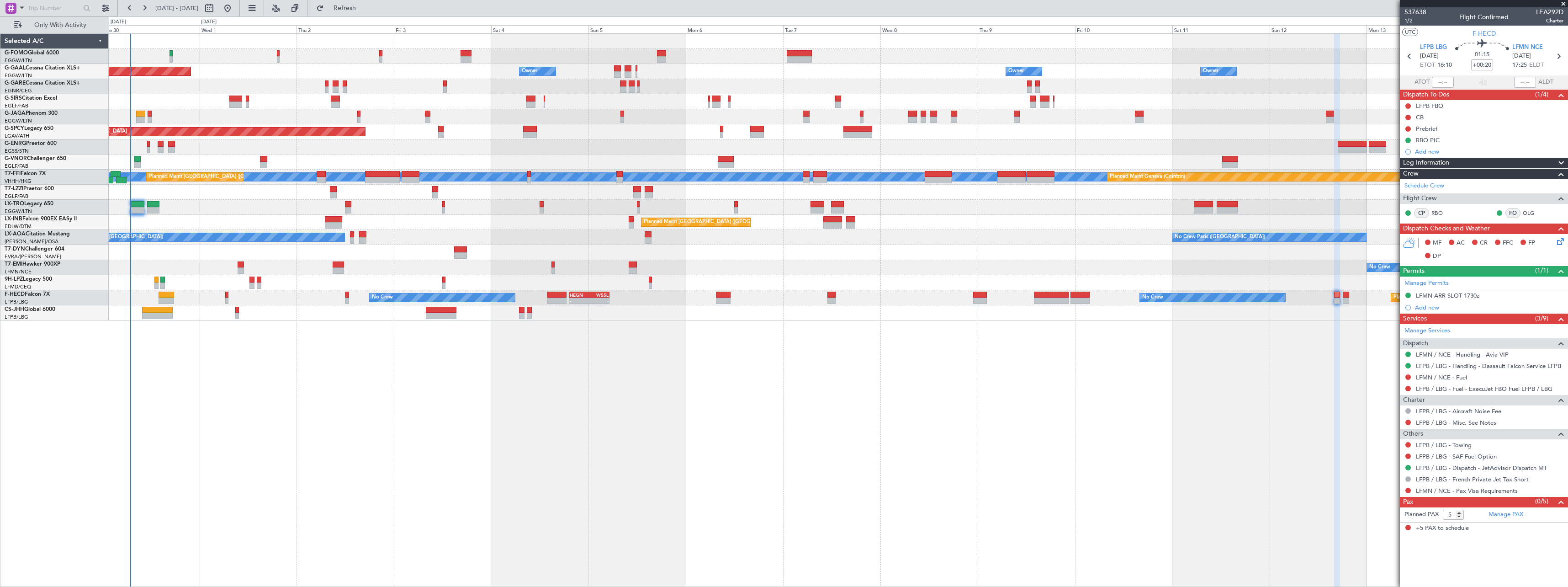
click at [702, 467] on div "Owner Owner Planned [GEOGRAPHIC_DATA] Owner Owner Owner No Crew Owner Planned M…" at bounding box center [839, 310] width 1460 height 554
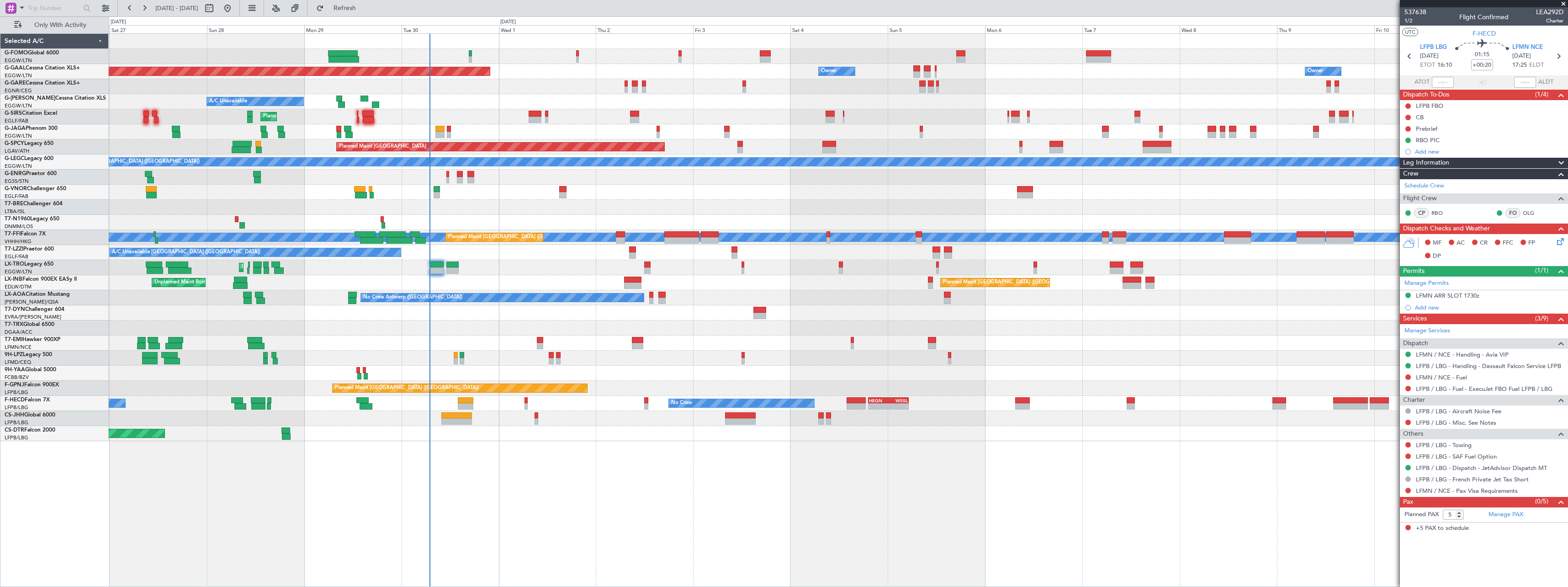
click at [846, 447] on div "Planned Maint [GEOGRAPHIC_DATA] ([GEOGRAPHIC_DATA]) Owner Owner Planned [GEOGRA…" at bounding box center [839, 310] width 1460 height 554
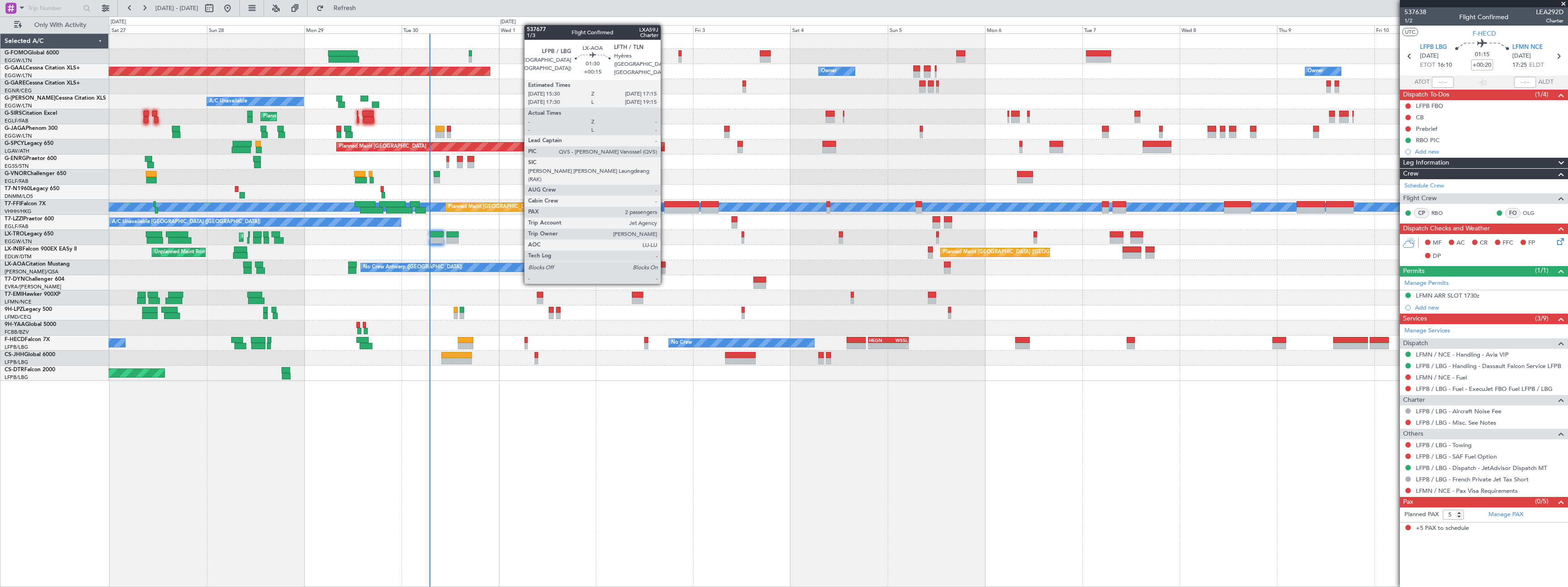
click at [665, 266] on div at bounding box center [662, 264] width 8 height 7
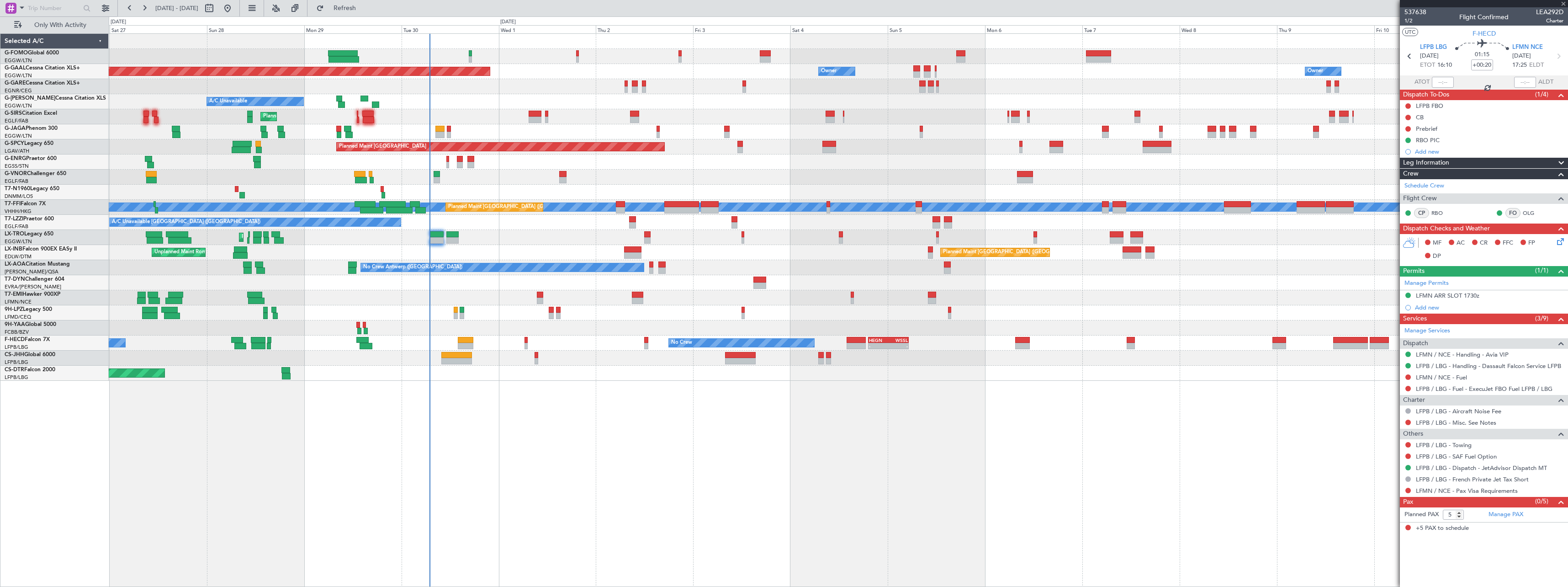
type input "+00:15"
type input "2"
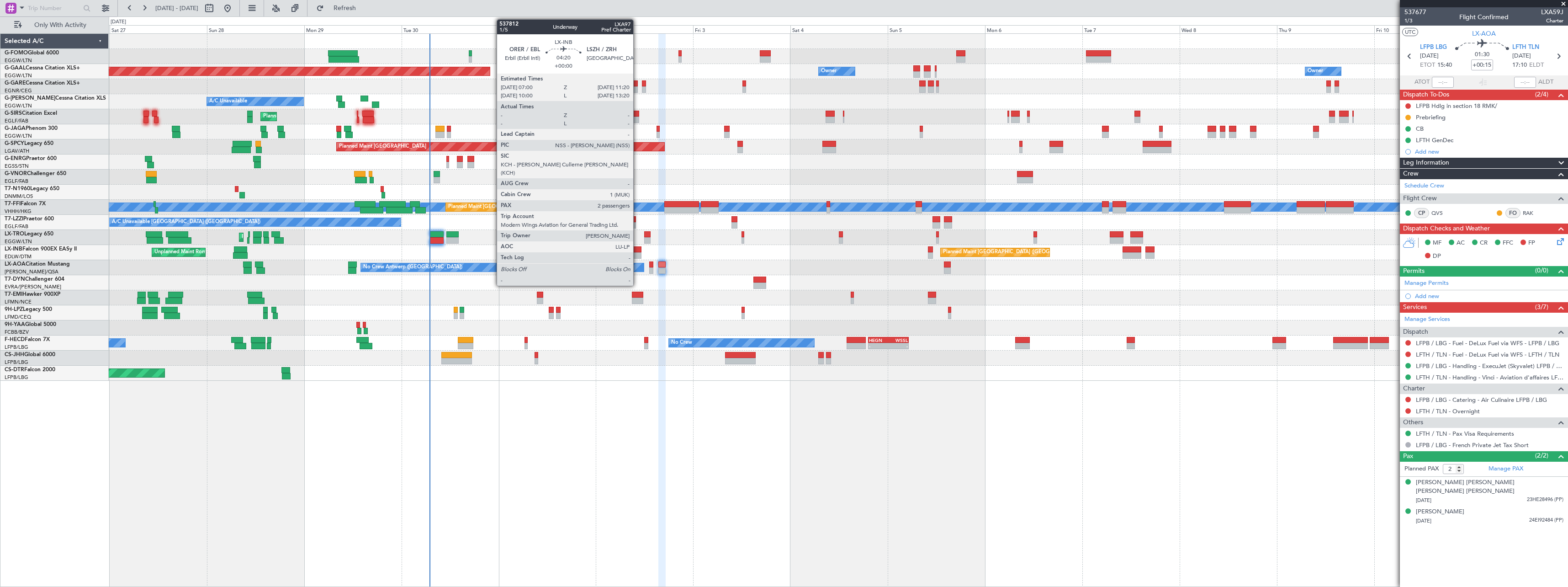
click at [637, 250] on div at bounding box center [633, 249] width 18 height 7
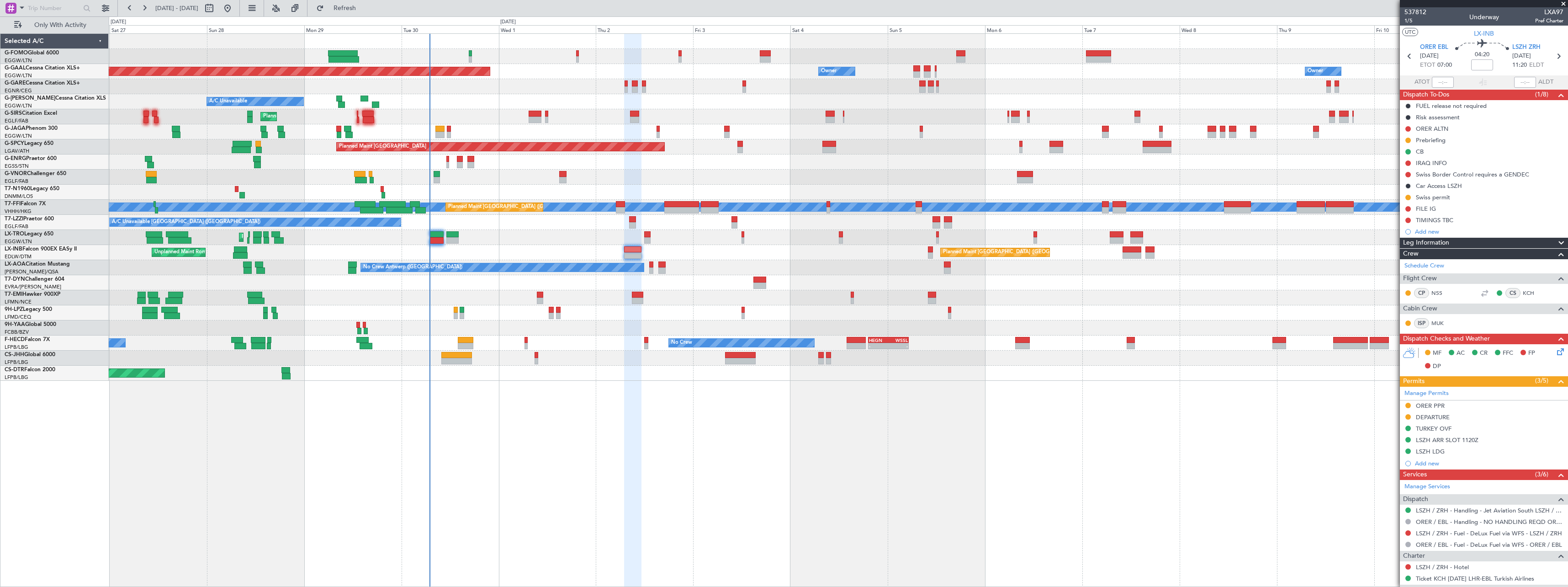
click at [1444, 242] on span "Leg Information" at bounding box center [1426, 242] width 47 height 10
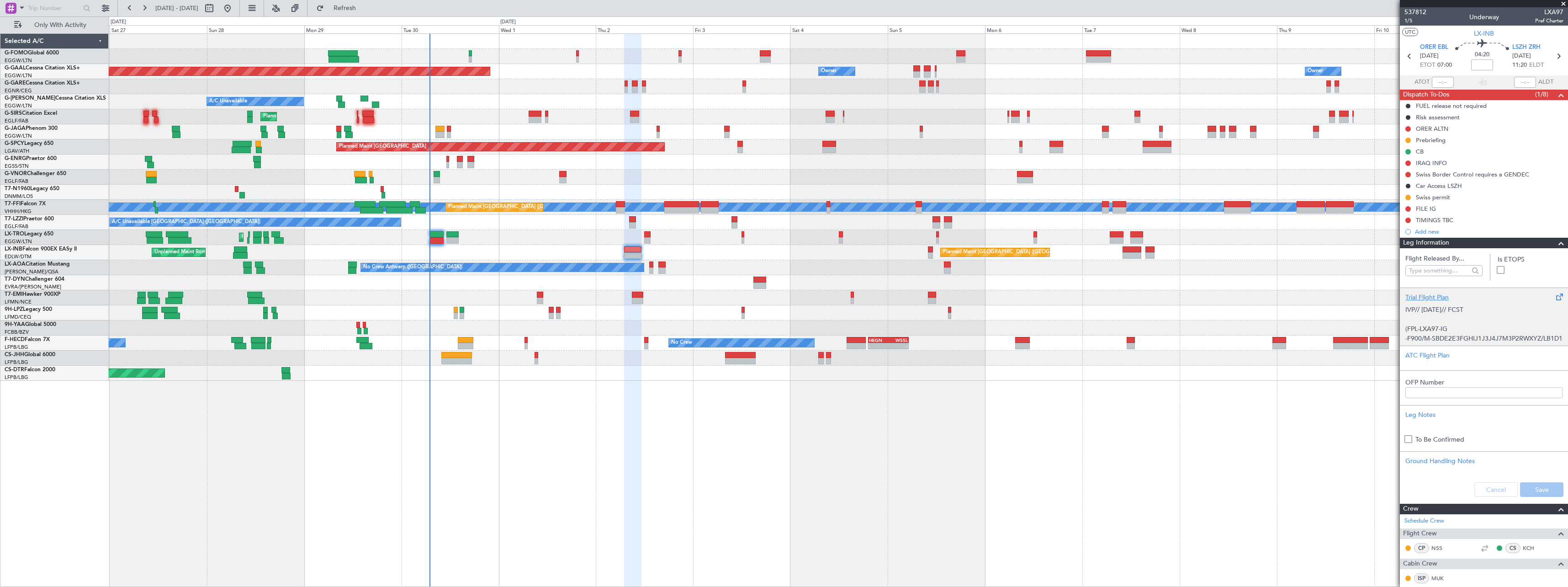
click at [1445, 317] on p at bounding box center [1484, 319] width 158 height 9
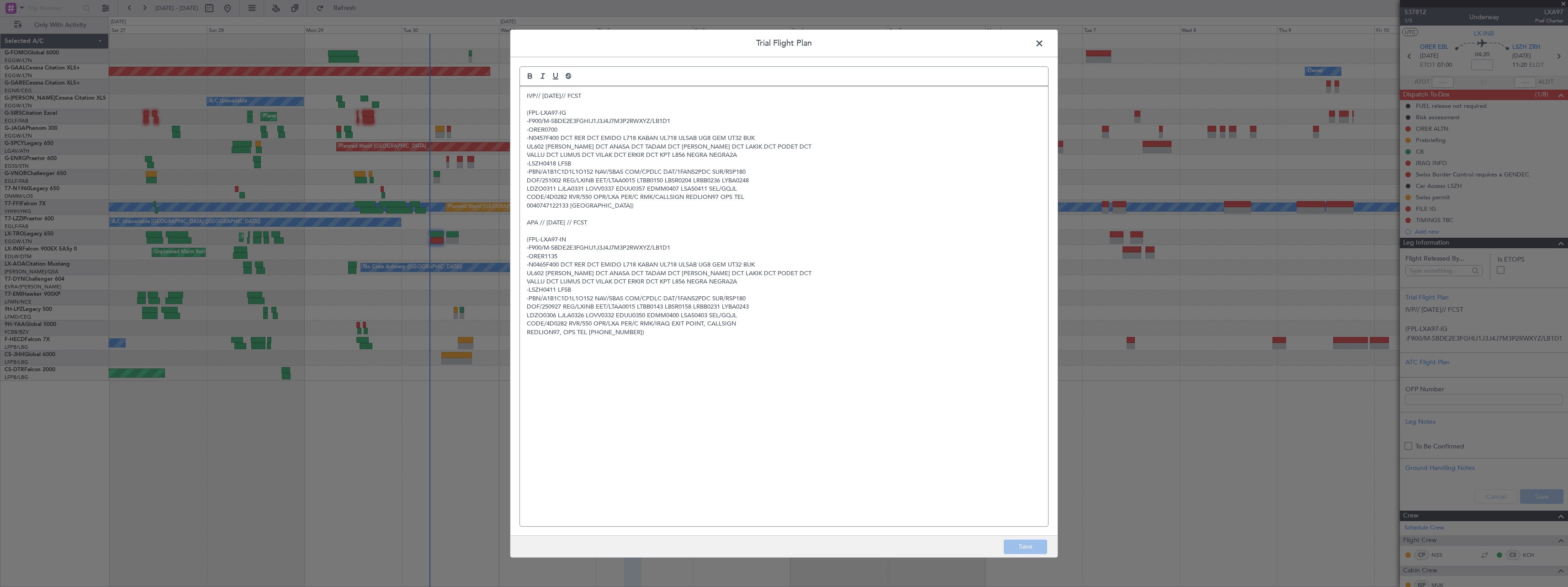
click at [1044, 43] on span at bounding box center [1044, 45] width 0 height 18
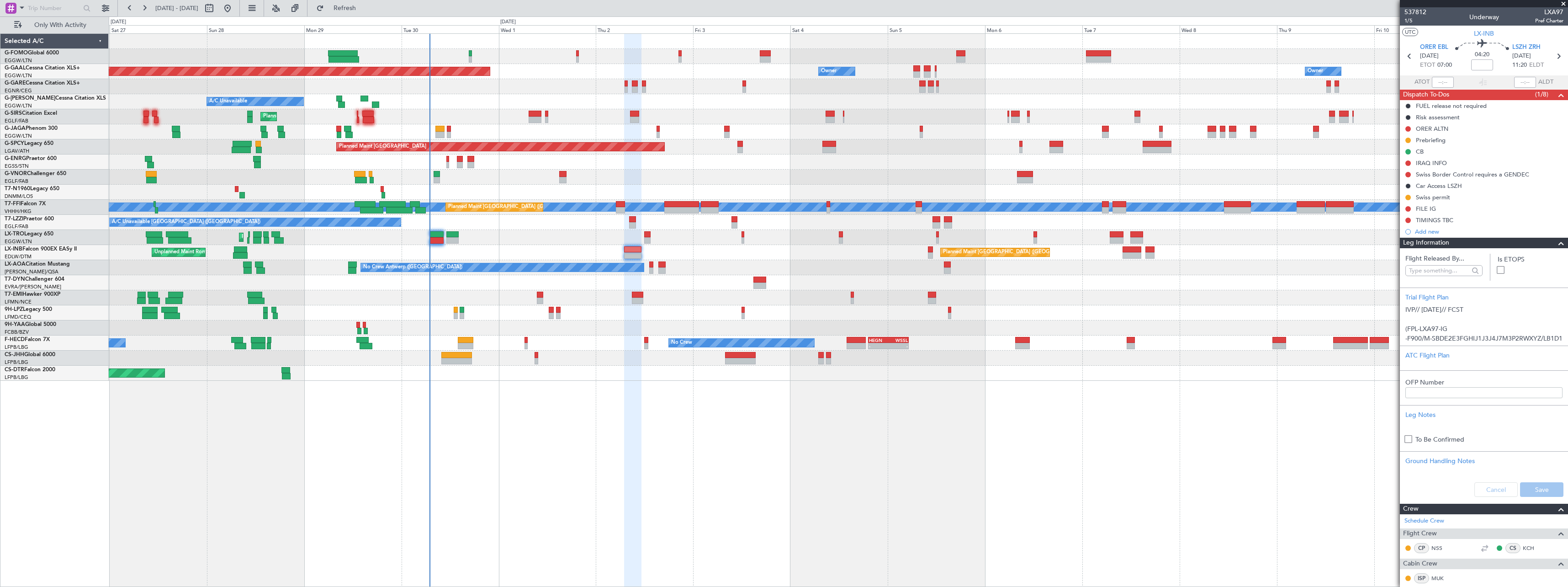
click at [1454, 240] on div "Leg Information" at bounding box center [1483, 242] width 168 height 10
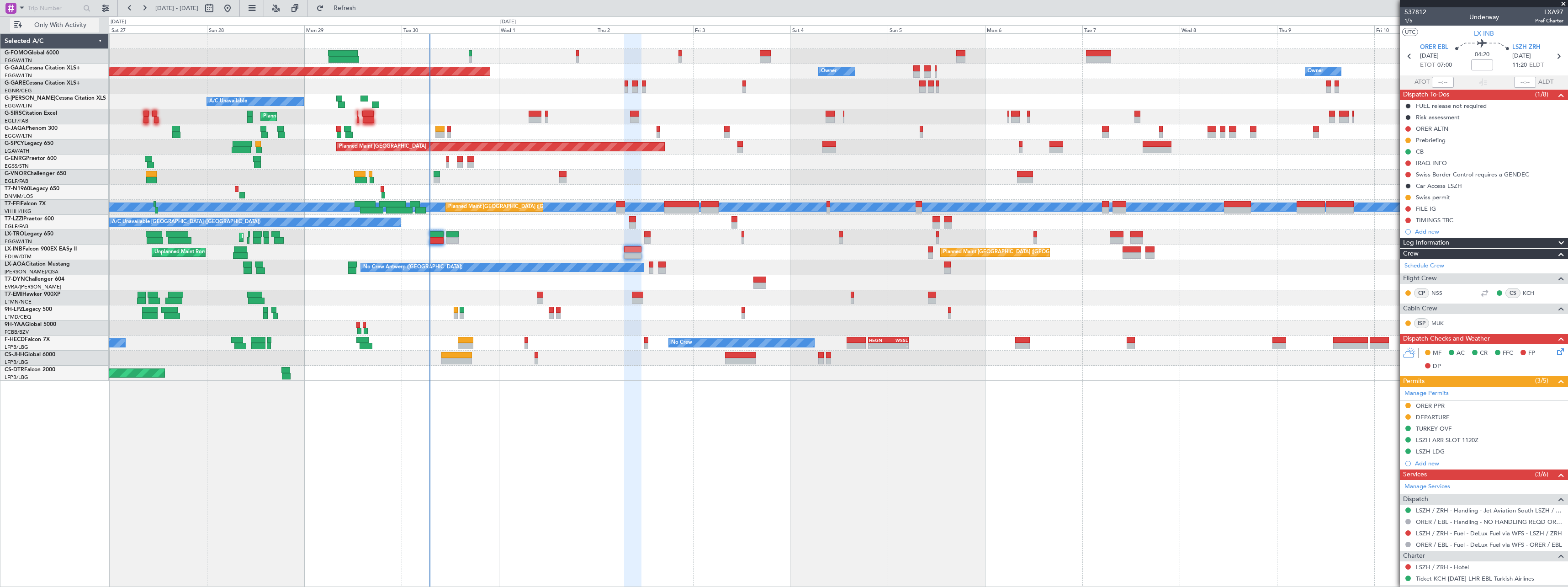
click at [45, 26] on span "Only With Activity" at bounding box center [60, 25] width 73 height 7
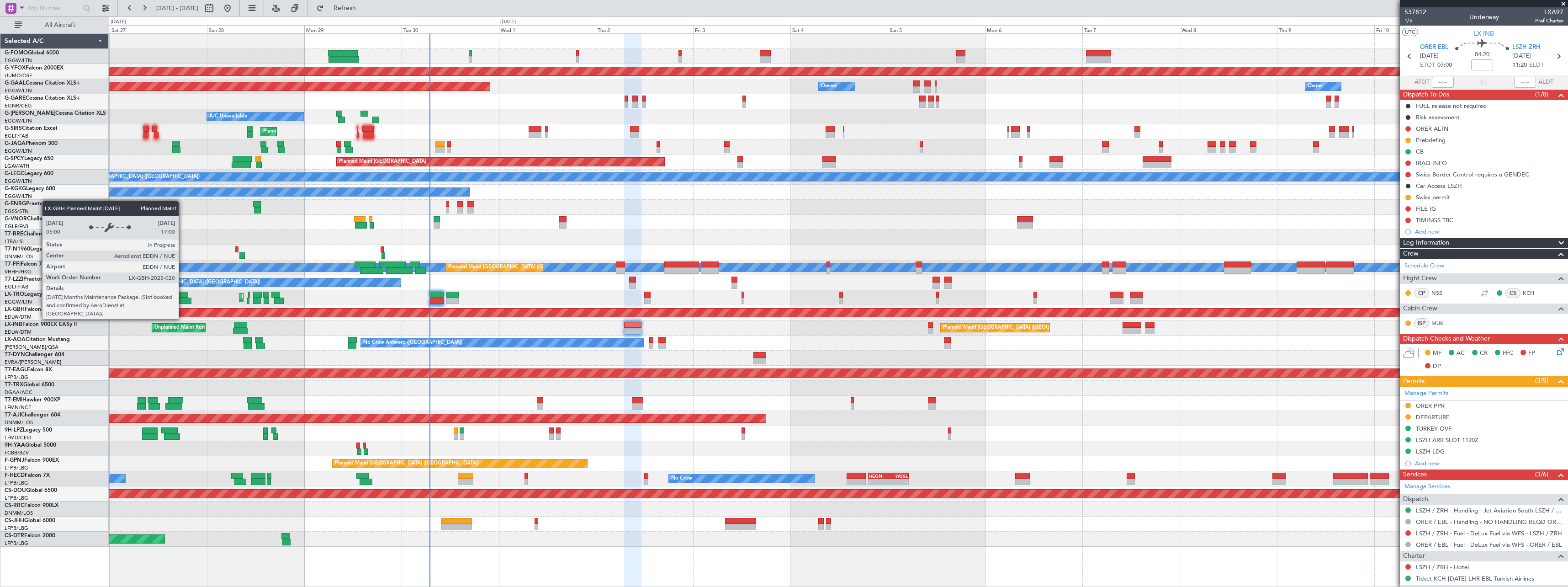
click at [182, 311] on div "Planned Maint Nurnberg" at bounding box center [543, 312] width 2578 height 9
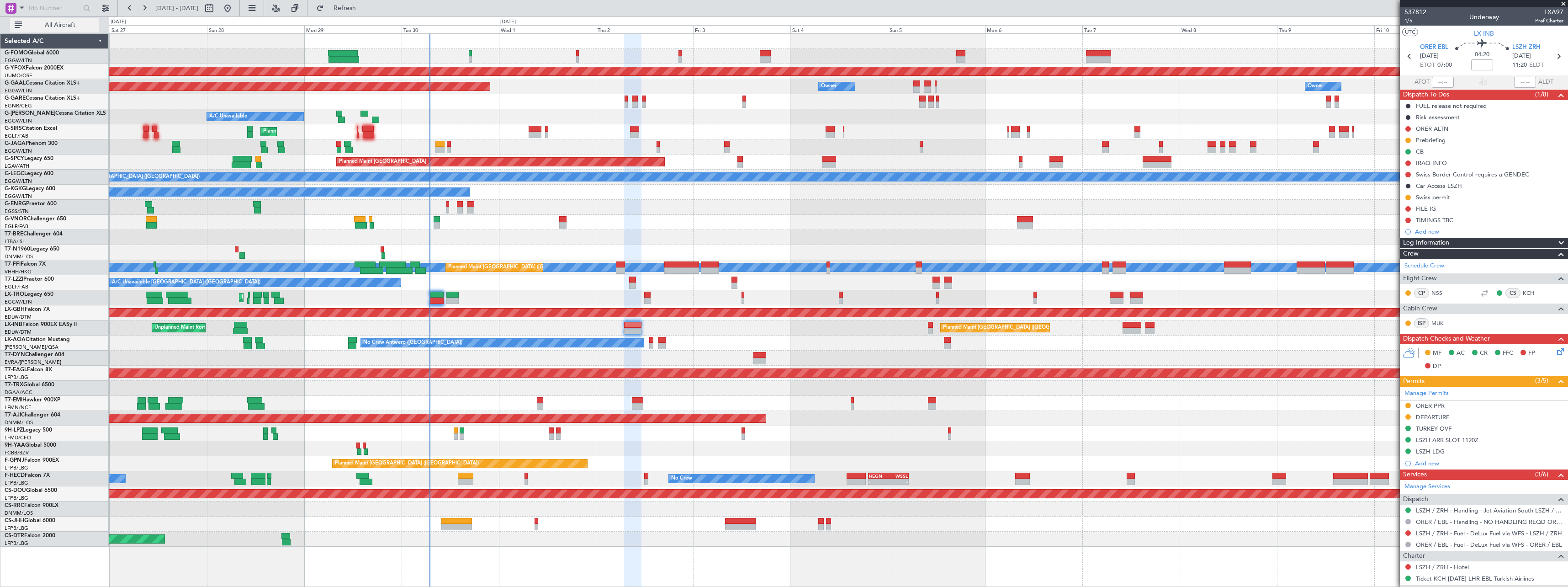
click at [60, 20] on button "All Aircraft" at bounding box center [55, 25] width 89 height 14
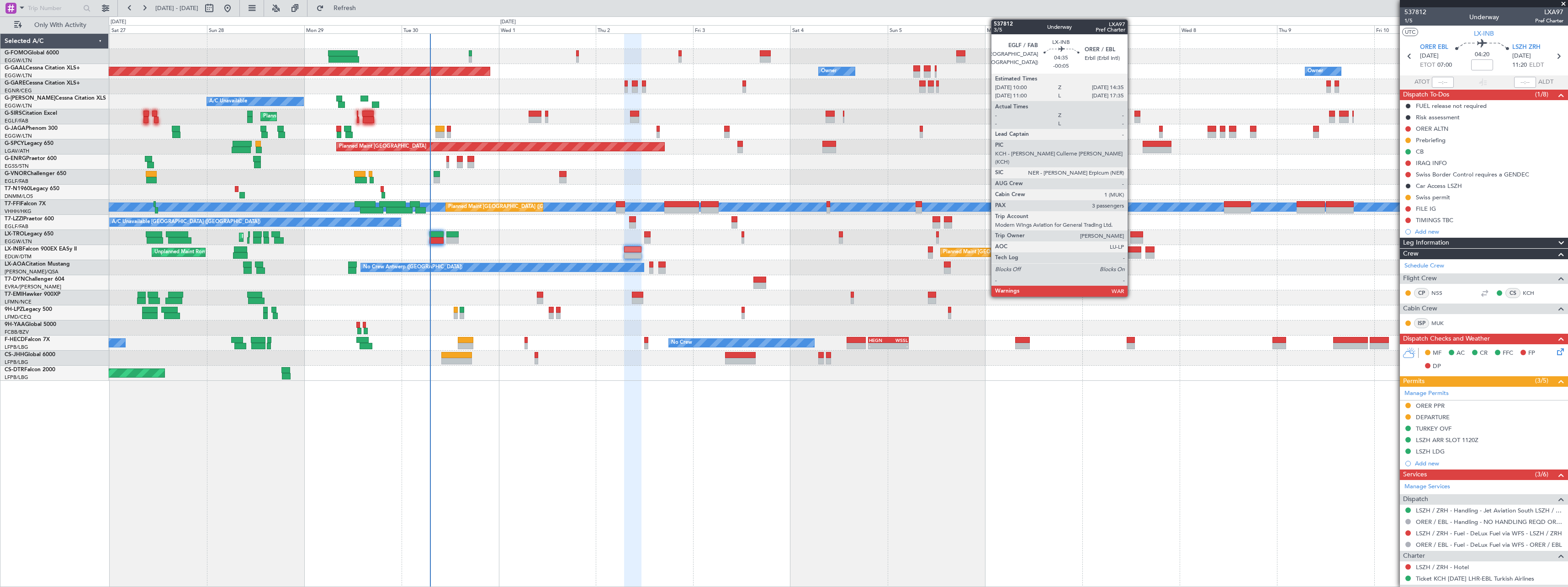
click at [1132, 249] on div at bounding box center [1132, 249] width 19 height 7
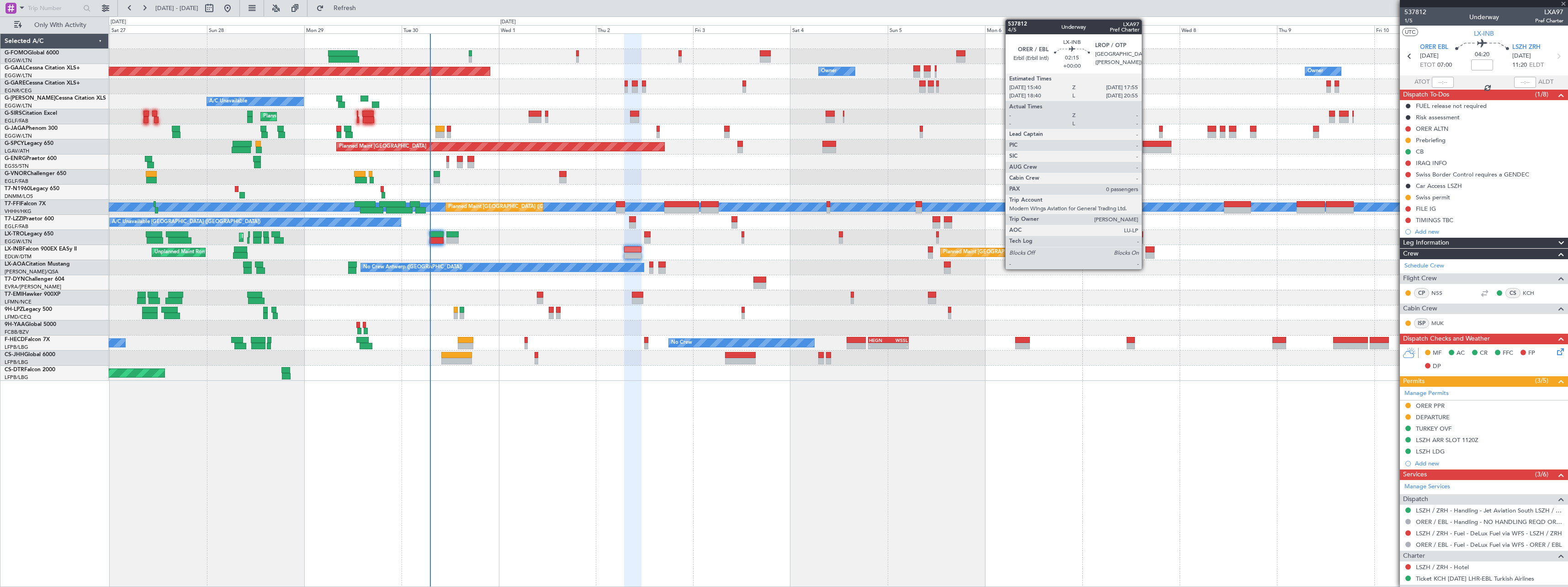
type input "-00:05"
type input "3"
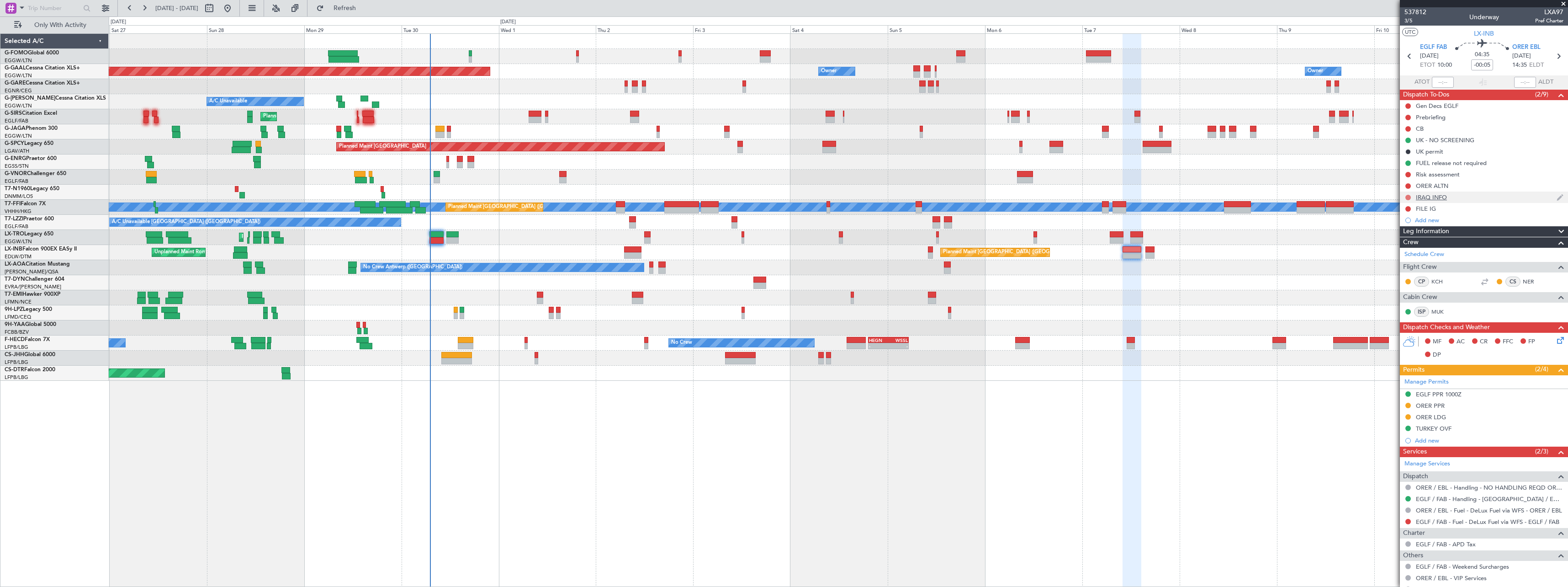
click at [1409, 198] on button at bounding box center [1408, 198] width 6 height 6
click at [1400, 237] on span "Completed" at bounding box center [1412, 237] width 30 height 9
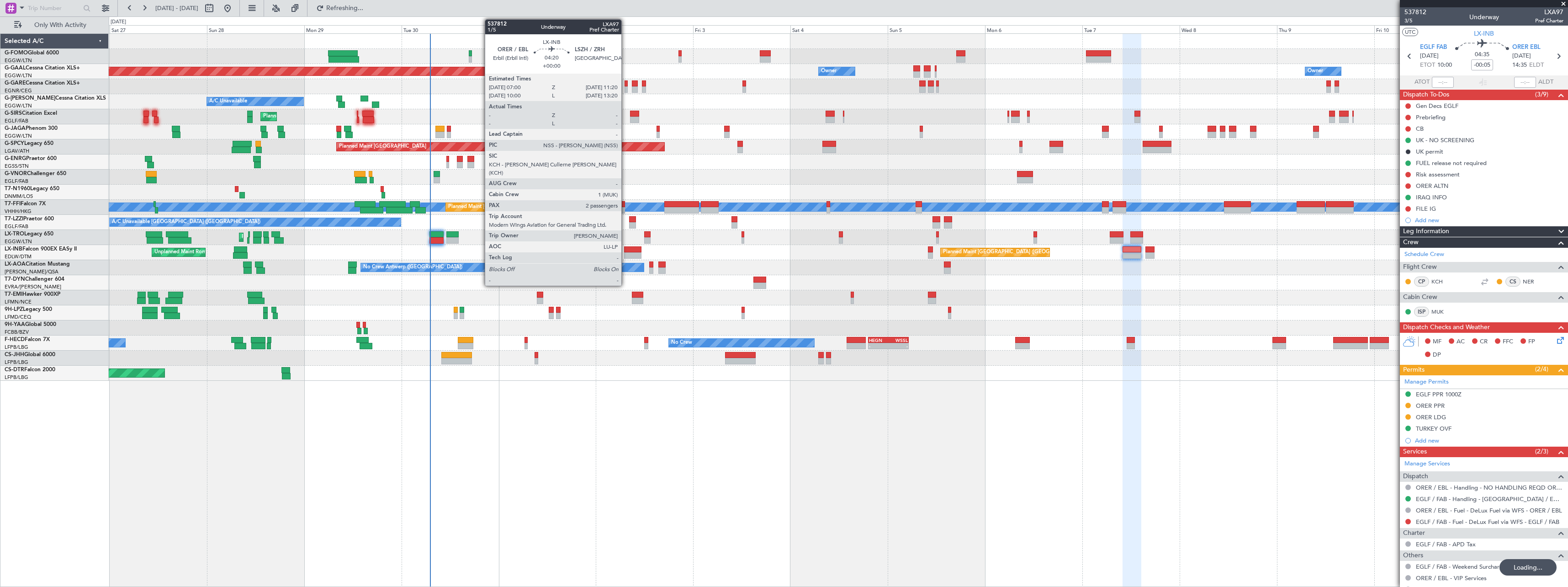
click at [631, 251] on div at bounding box center [633, 249] width 18 height 7
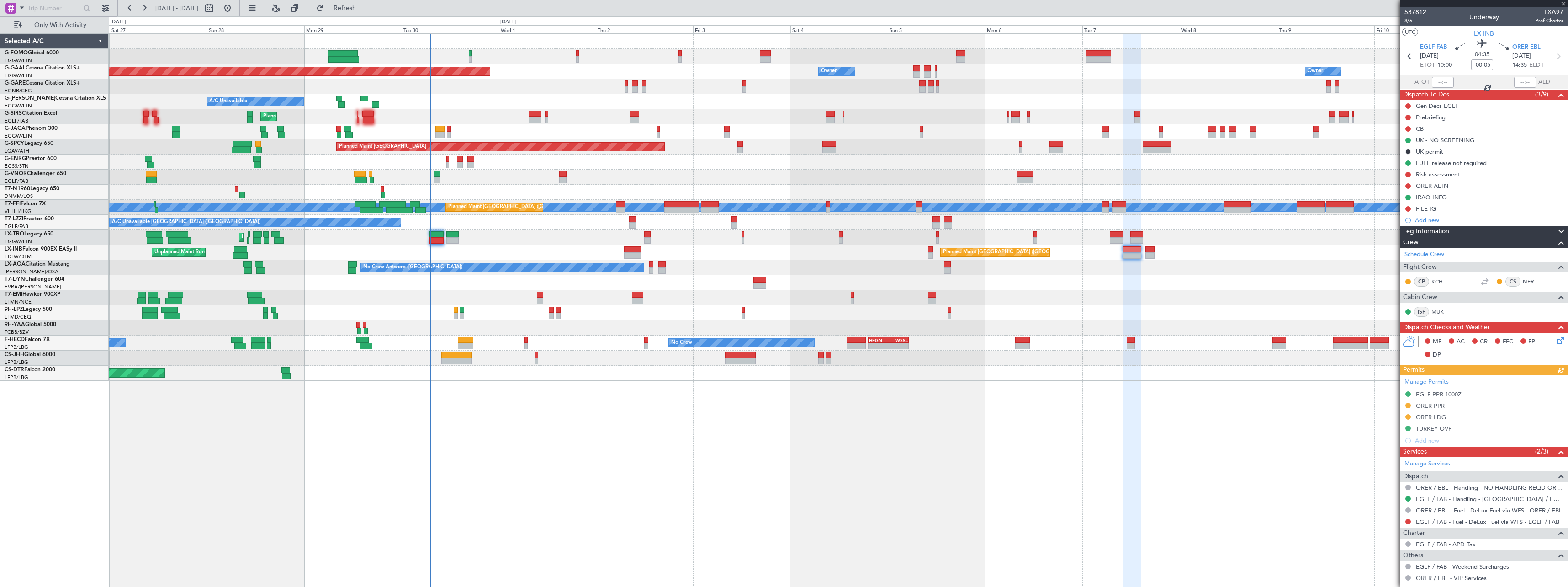
type input "2"
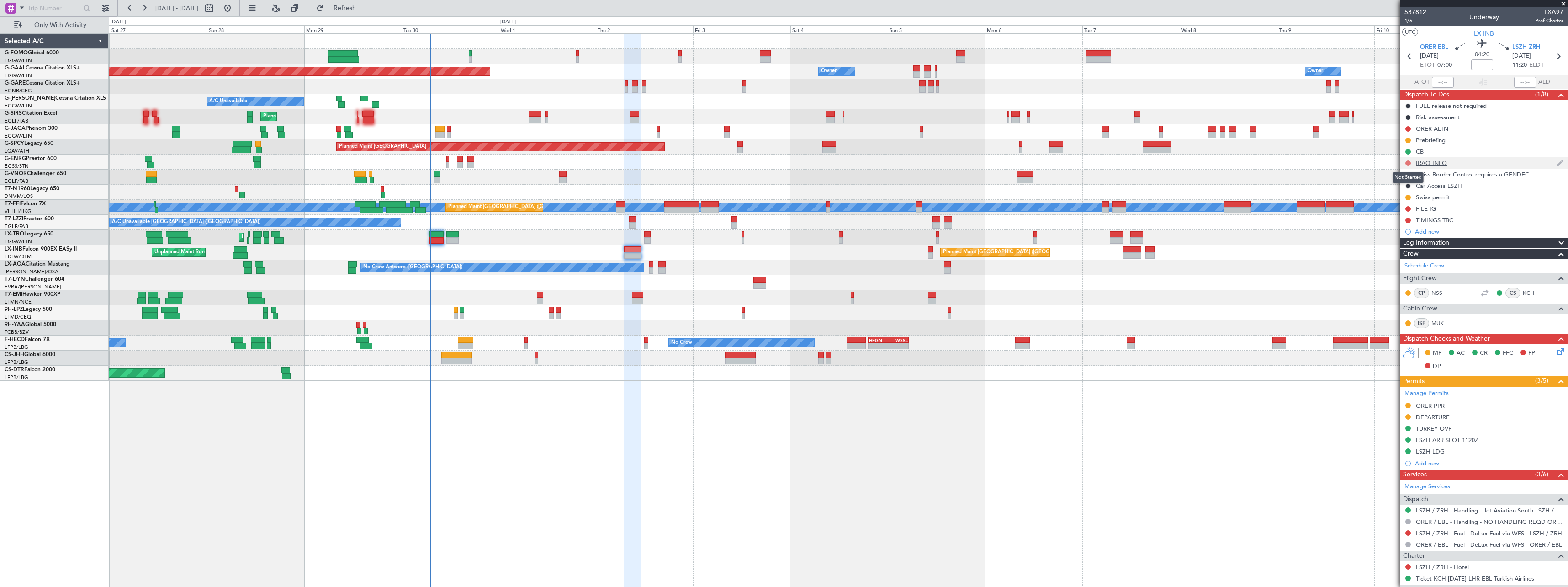
click at [1409, 161] on button at bounding box center [1408, 163] width 6 height 6
click at [1407, 204] on span "Completed" at bounding box center [1412, 203] width 30 height 9
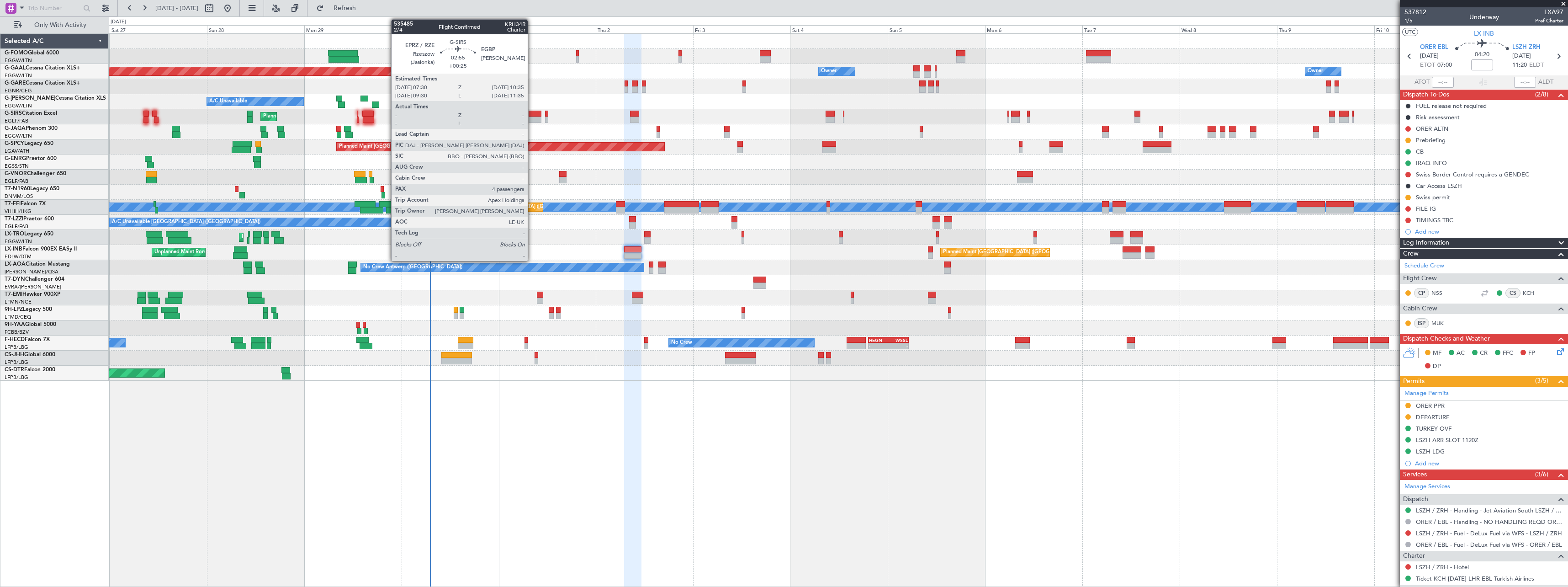
click at [532, 114] on div at bounding box center [535, 113] width 12 height 7
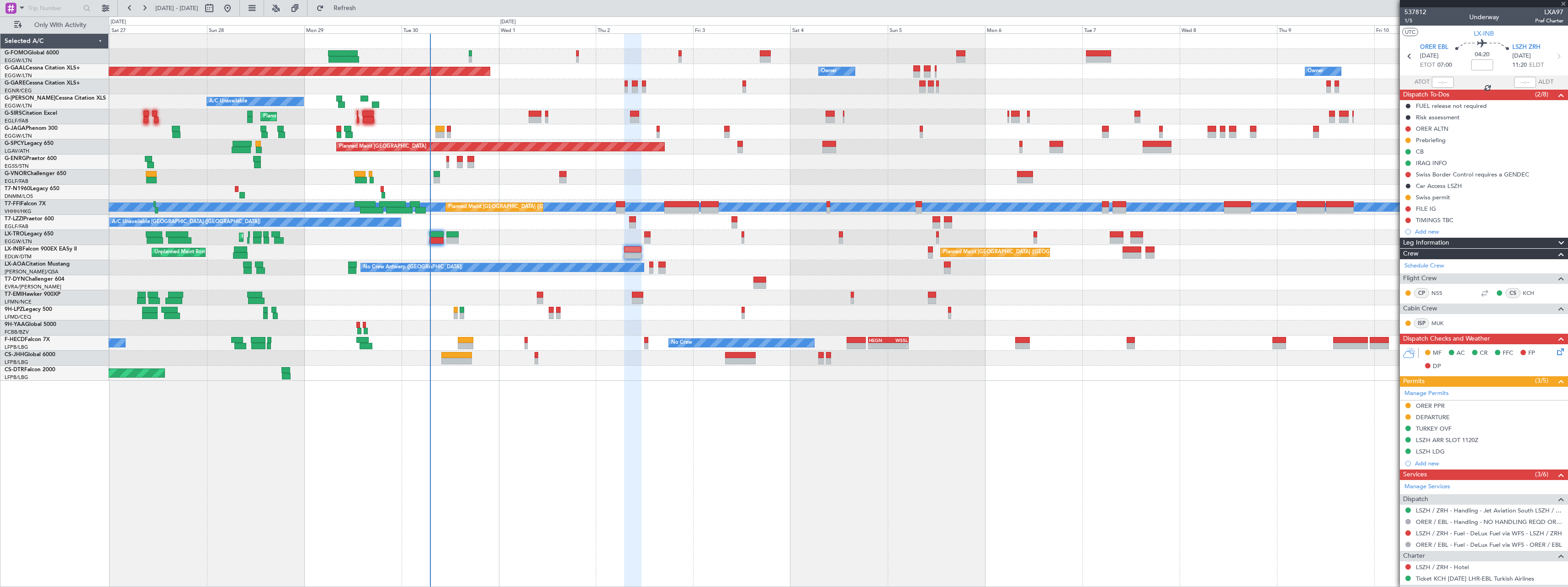
type input "+00:25"
type input "4"
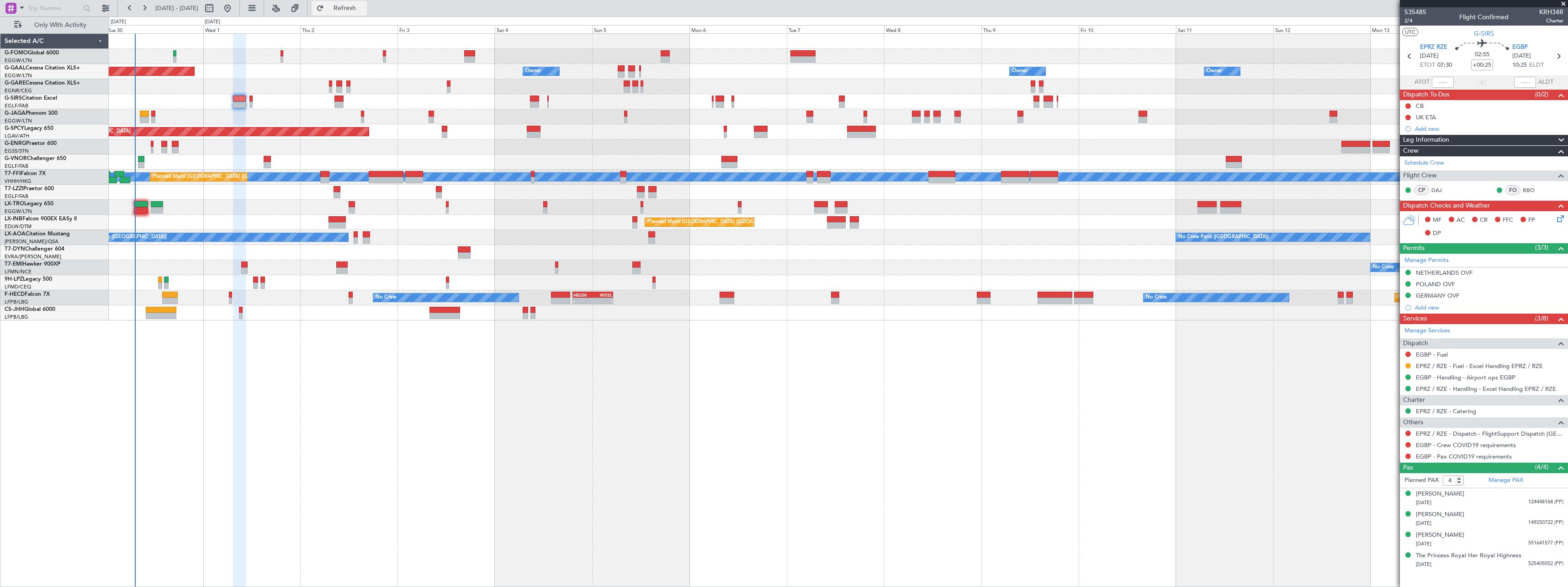
click at [364, 7] on span "Refresh" at bounding box center [345, 8] width 38 height 7
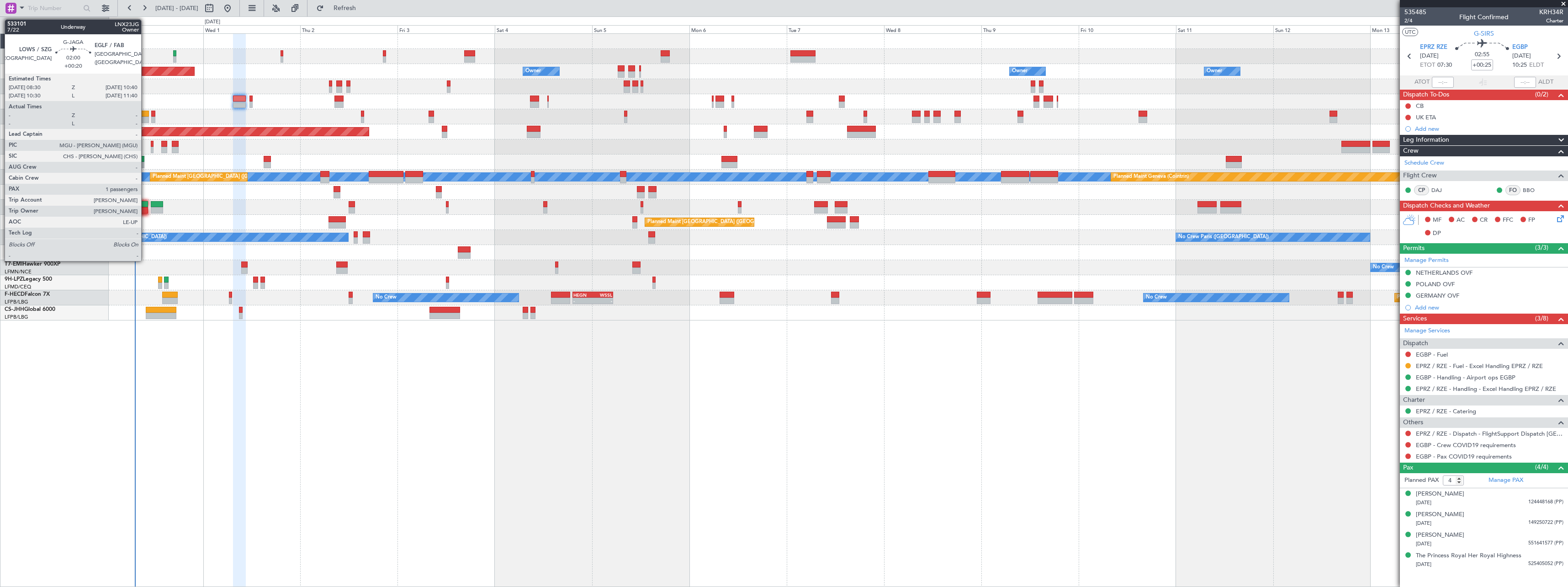
click at [145, 115] on div at bounding box center [144, 113] width 9 height 7
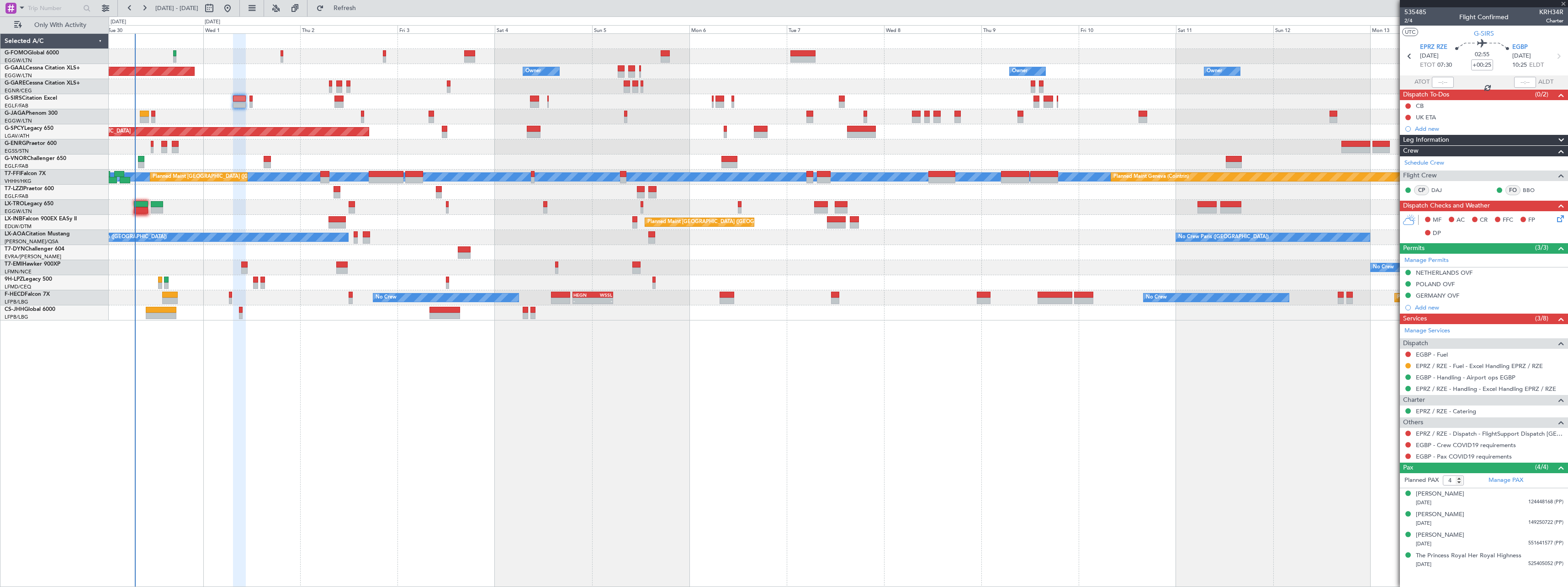
type input "+00:20"
type input "1"
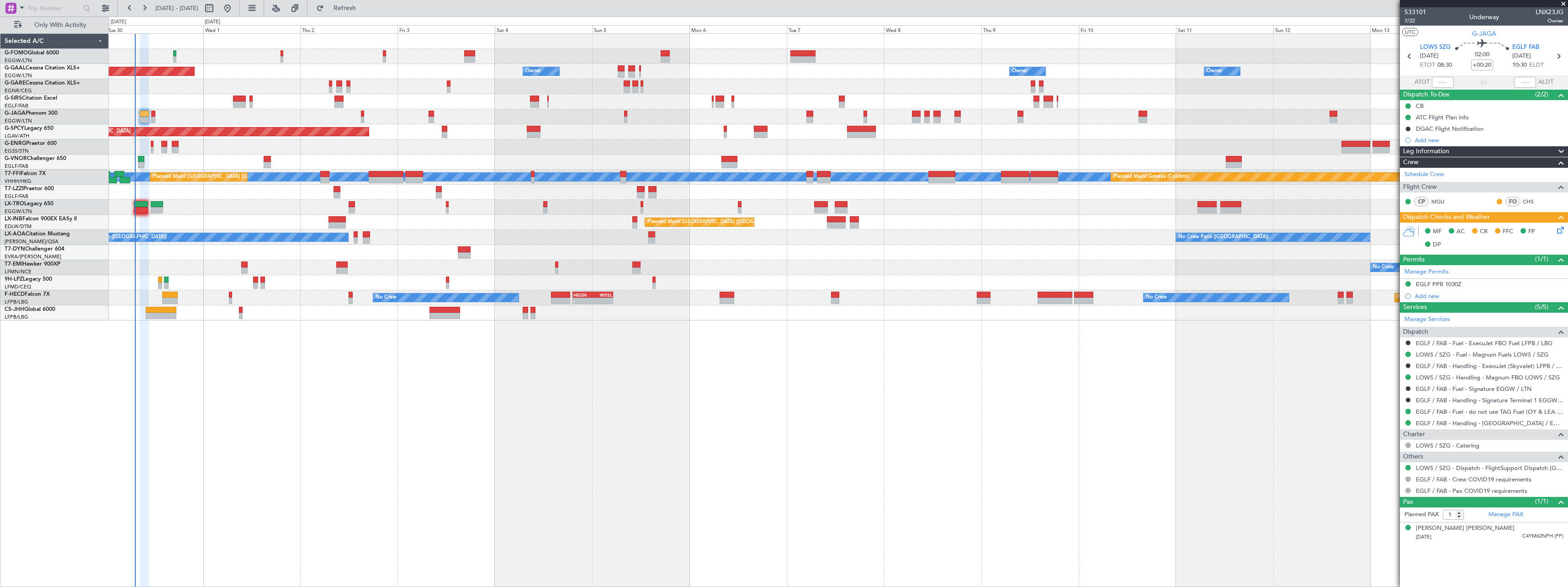
click at [1560, 230] on icon at bounding box center [1559, 229] width 8 height 8
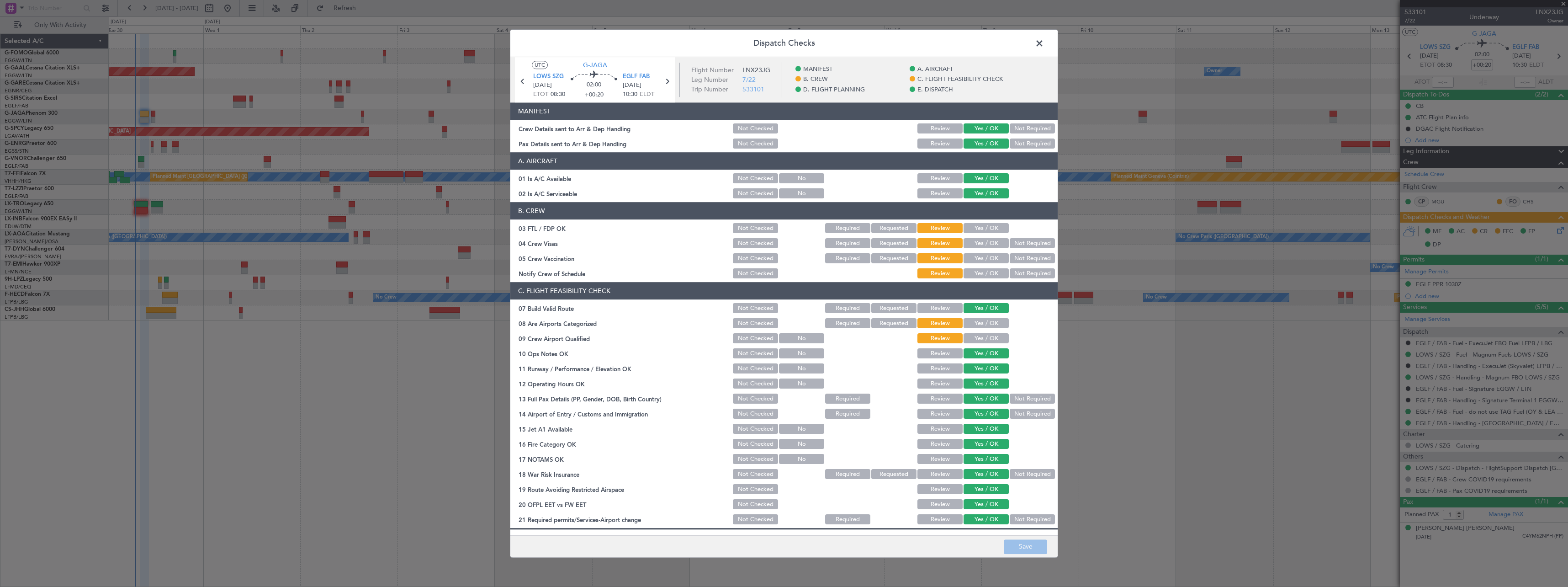
drag, startPoint x: 1042, startPoint y: 43, endPoint x: 927, endPoint y: 43, distance: 115.0
click at [1044, 43] on span at bounding box center [1044, 45] width 0 height 18
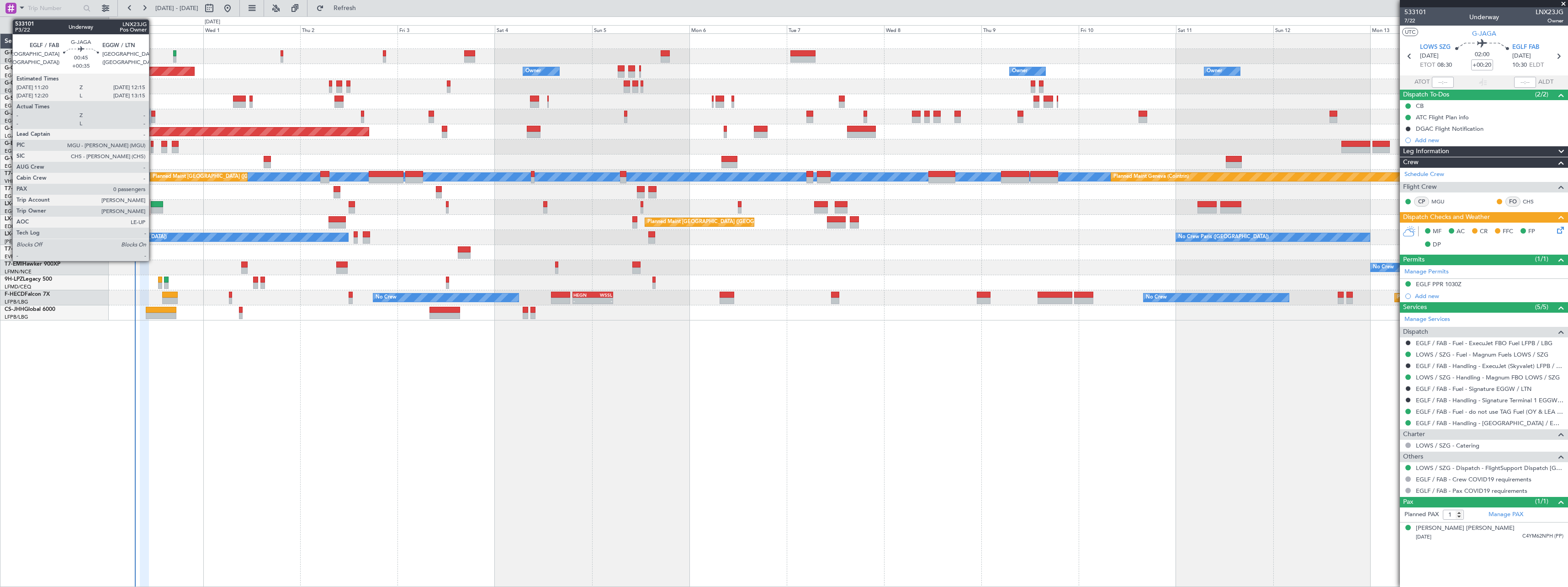
click at [153, 113] on div at bounding box center [153, 113] width 4 height 7
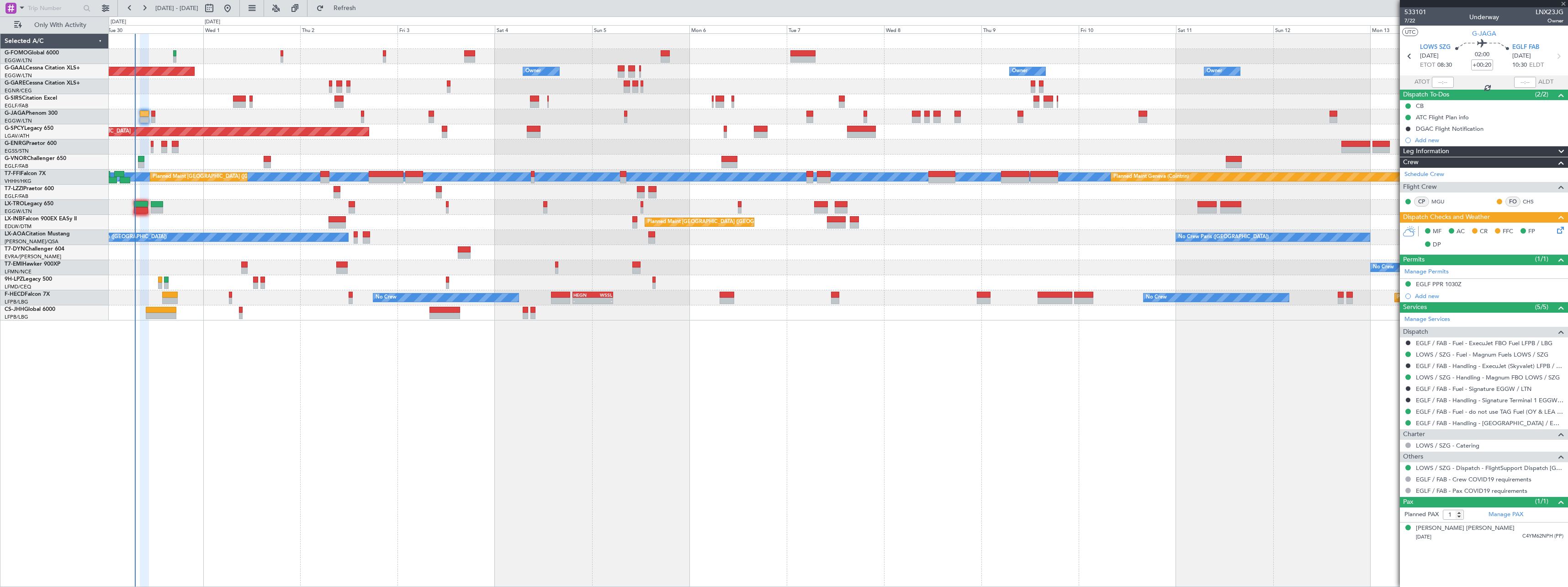
type input "+00:35"
type input "0"
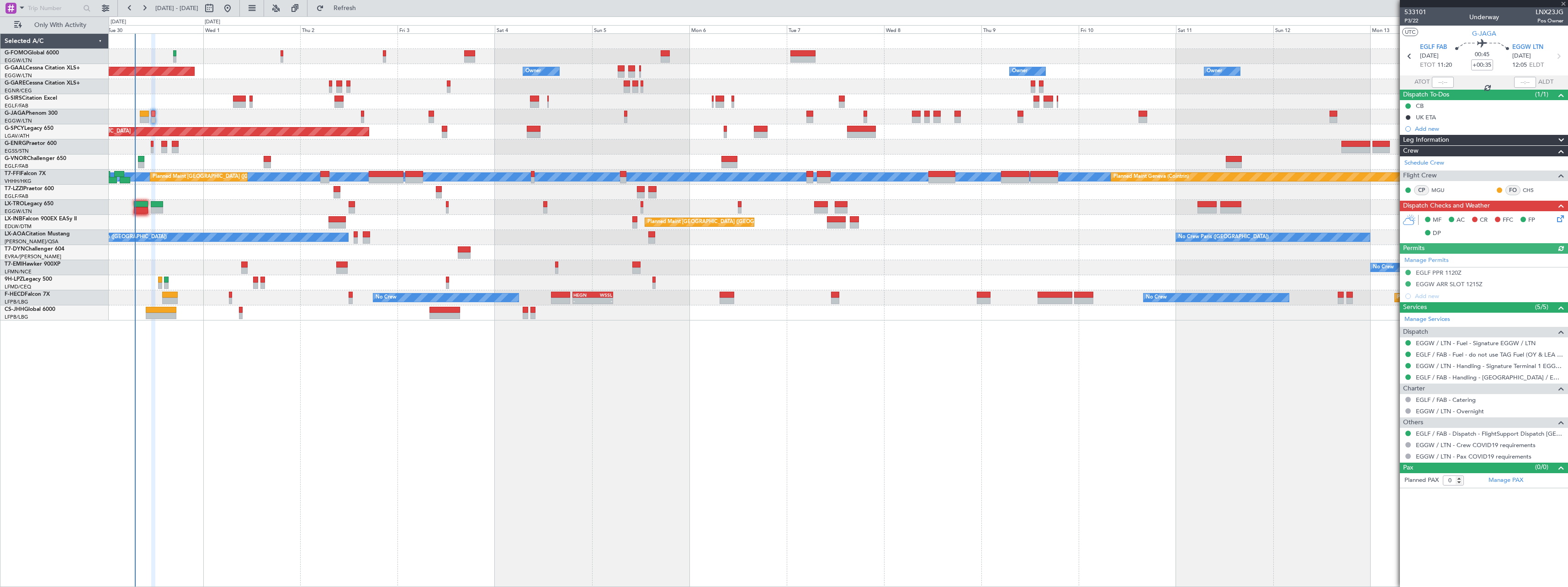
click at [1559, 217] on icon at bounding box center [1559, 218] width 8 height 8
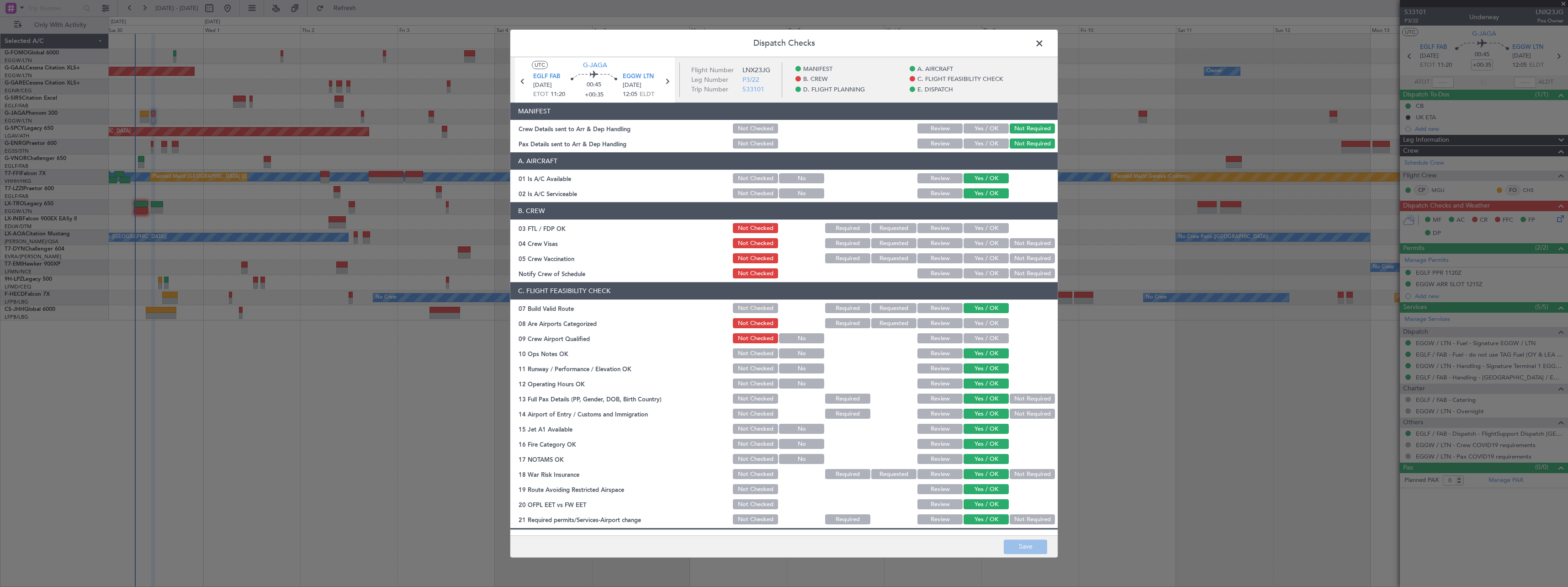
click at [1044, 42] on span at bounding box center [1044, 45] width 0 height 18
